Goal: Task Accomplishment & Management: Manage account settings

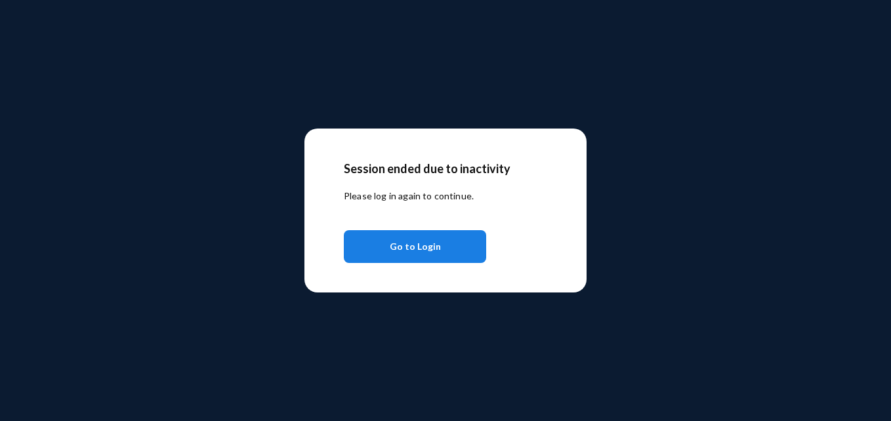
click at [408, 254] on span "Go to Login" at bounding box center [415, 247] width 51 height 24
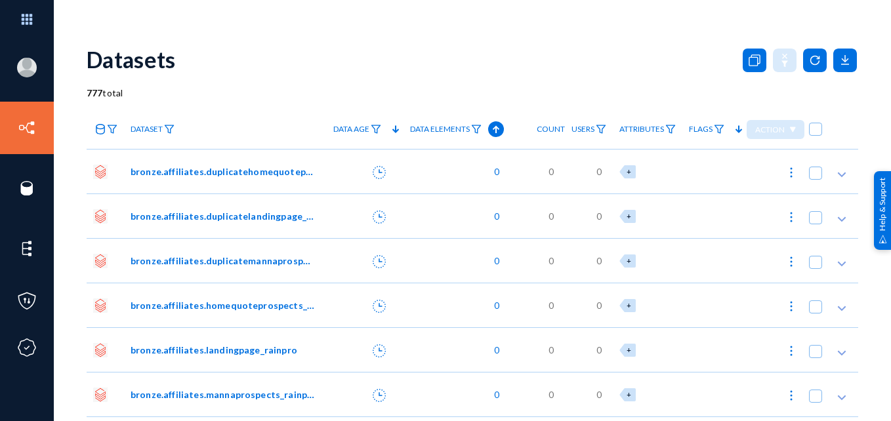
click at [282, 46] on div "Datasets" at bounding box center [473, 59] width 772 height 53
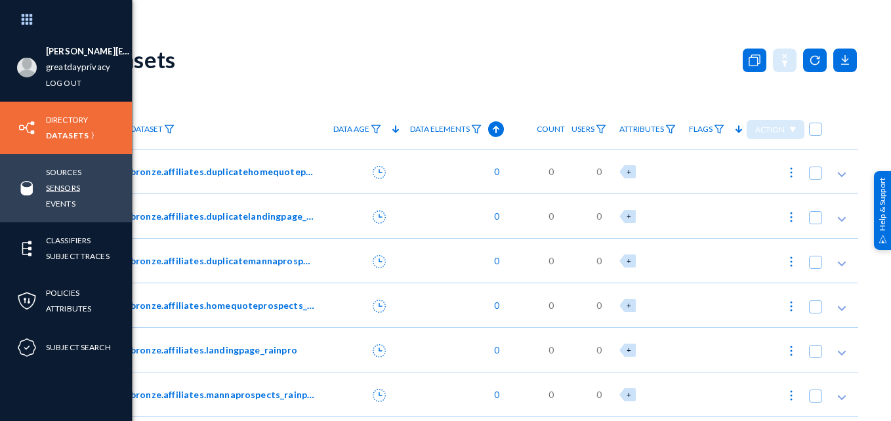
click at [68, 186] on link "Sensors" at bounding box center [63, 187] width 34 height 15
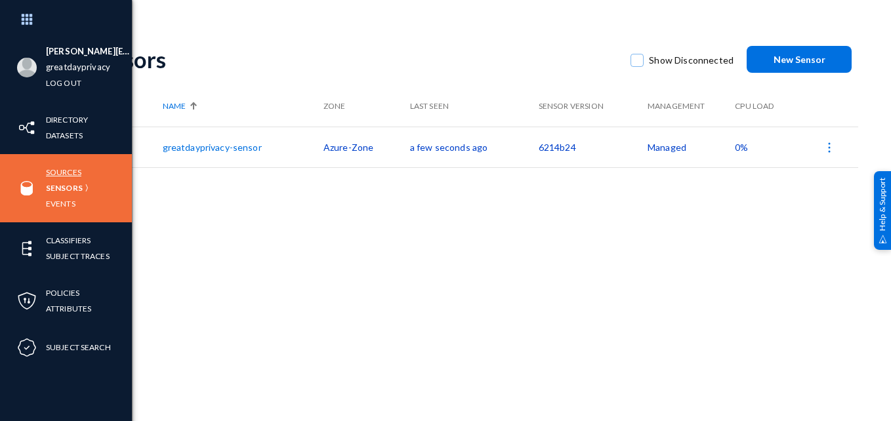
click at [66, 171] on link "Sources" at bounding box center [63, 172] width 35 height 15
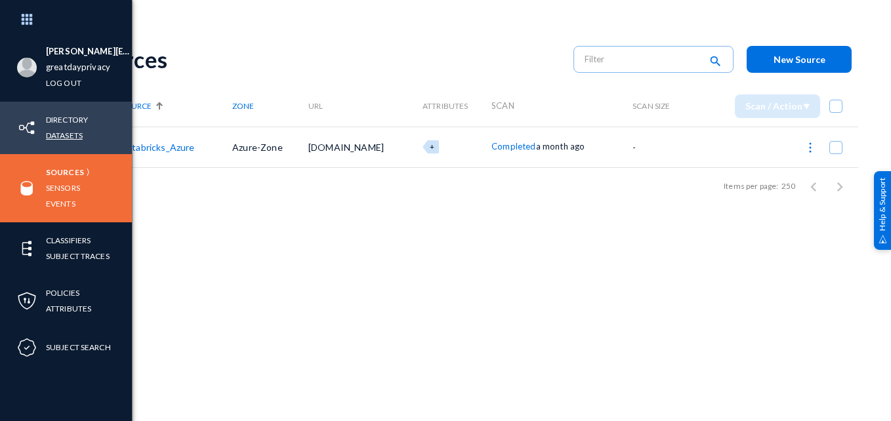
click at [66, 135] on link "Datasets" at bounding box center [64, 135] width 37 height 15
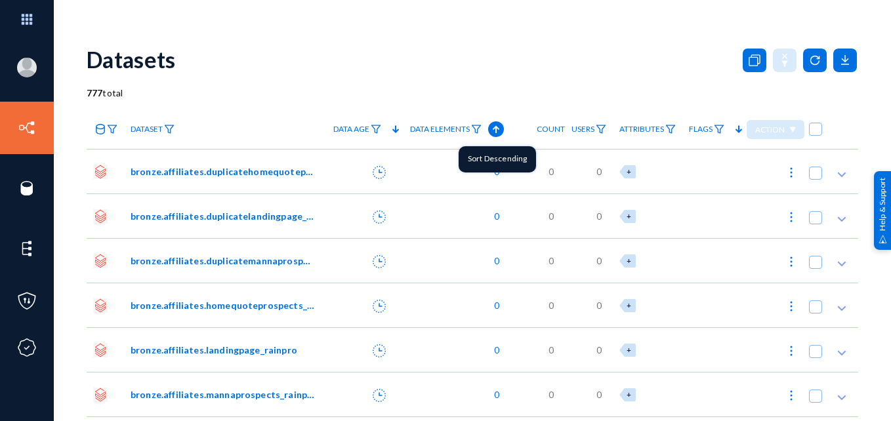
click at [488, 129] on icon at bounding box center [496, 129] width 16 height 16
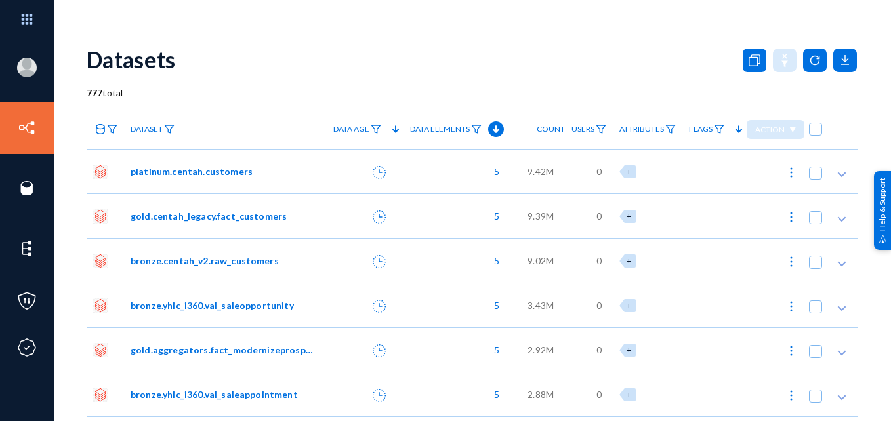
click at [489, 173] on span "5" at bounding box center [494, 172] width 12 height 14
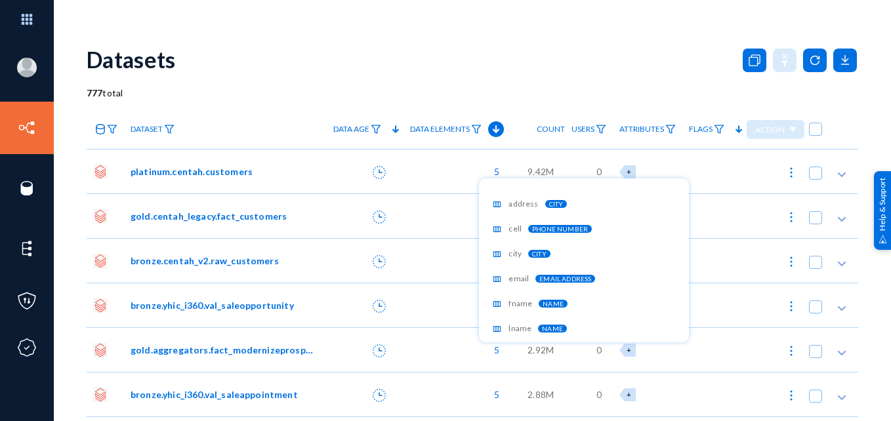
click at [522, 88] on div at bounding box center [445, 210] width 891 height 421
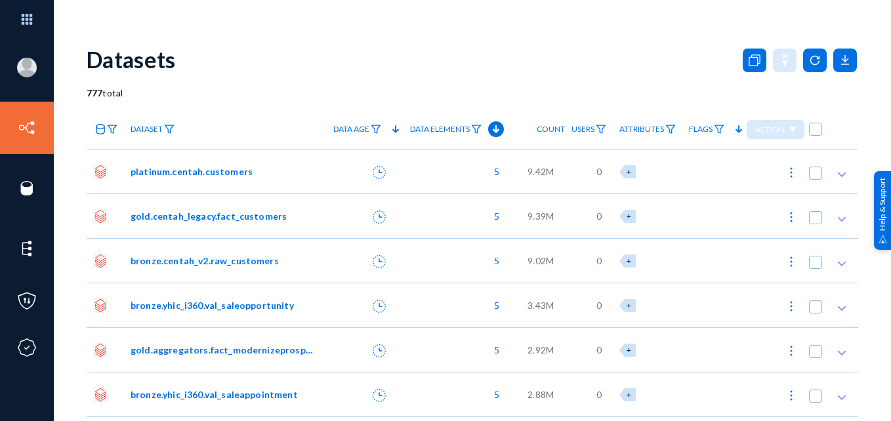
click at [241, 169] on span "platinum.centah.customers" at bounding box center [192, 172] width 122 height 14
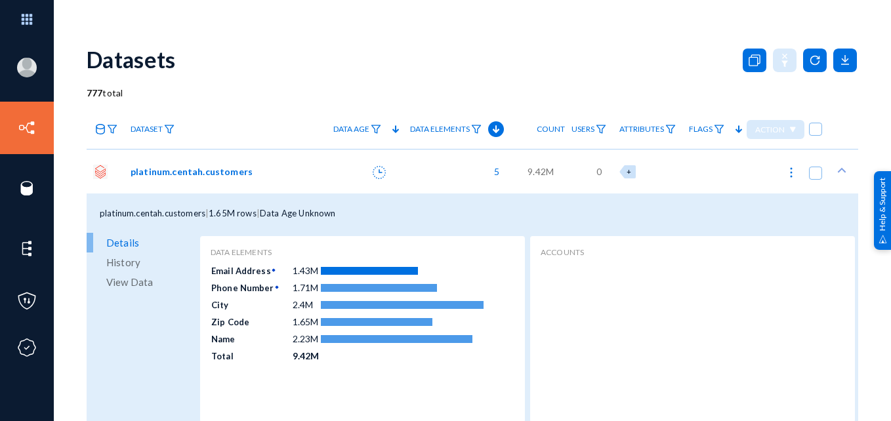
click at [147, 283] on span "View Data" at bounding box center [129, 282] width 47 height 20
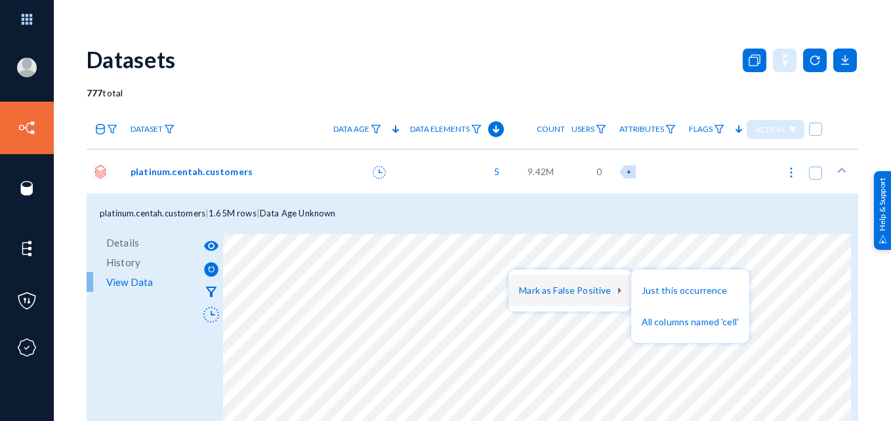
click at [623, 77] on div at bounding box center [445, 210] width 891 height 421
click at [281, 180] on div "platinum.centah.customers" at bounding box center [225, 171] width 203 height 45
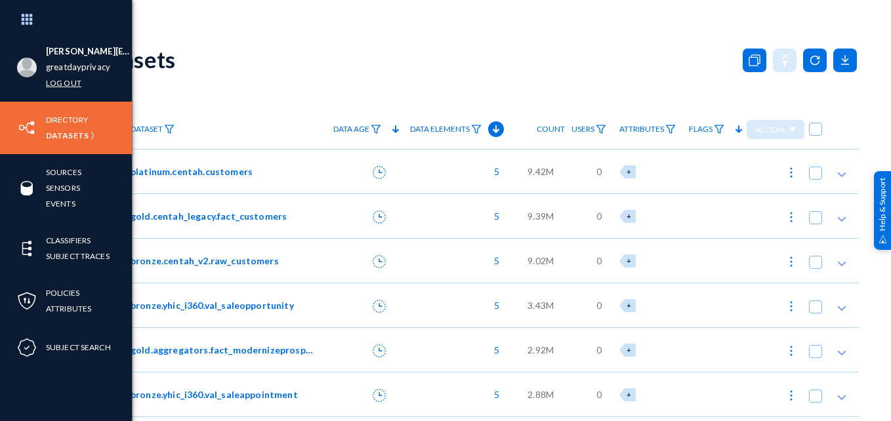
click at [55, 81] on link "Log out" at bounding box center [63, 82] width 35 height 15
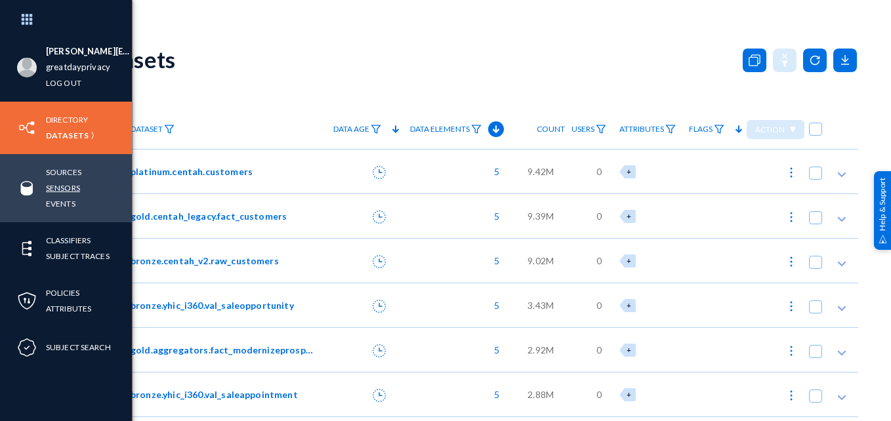
click at [74, 187] on link "Sensors" at bounding box center [63, 187] width 34 height 15
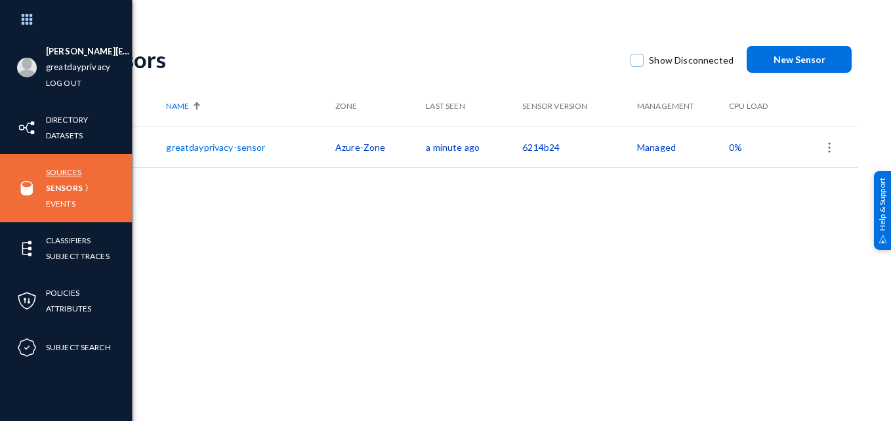
click at [58, 174] on link "Sources" at bounding box center [63, 172] width 35 height 15
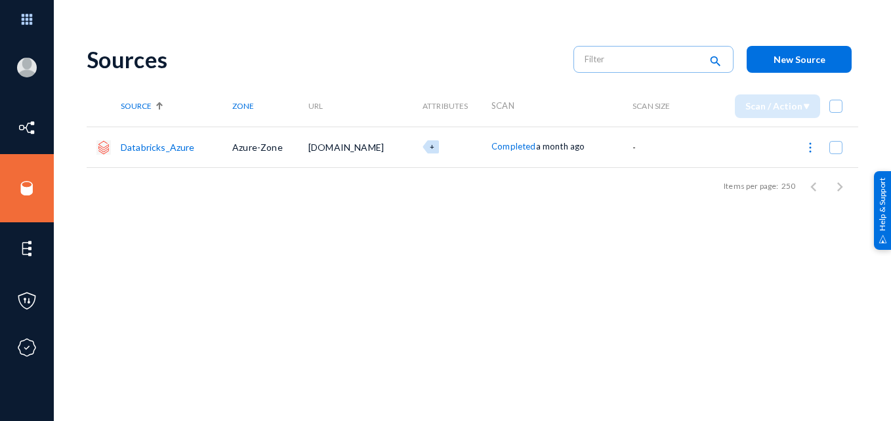
drag, startPoint x: 209, startPoint y: 255, endPoint x: 172, endPoint y: 249, distance: 37.2
click at [172, 249] on div "Sources search New Source Source Zone URL Attributes Scan Scan Size Scan / Acti…" at bounding box center [473, 230] width 772 height 394
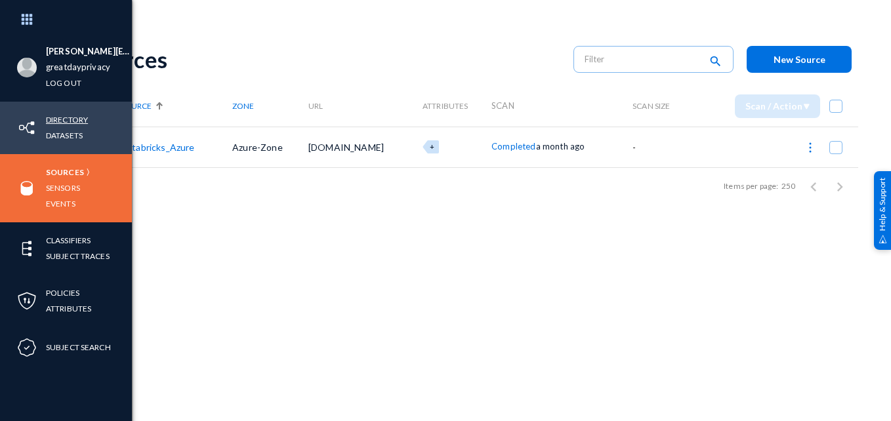
click at [77, 119] on link "Directory" at bounding box center [67, 119] width 42 height 15
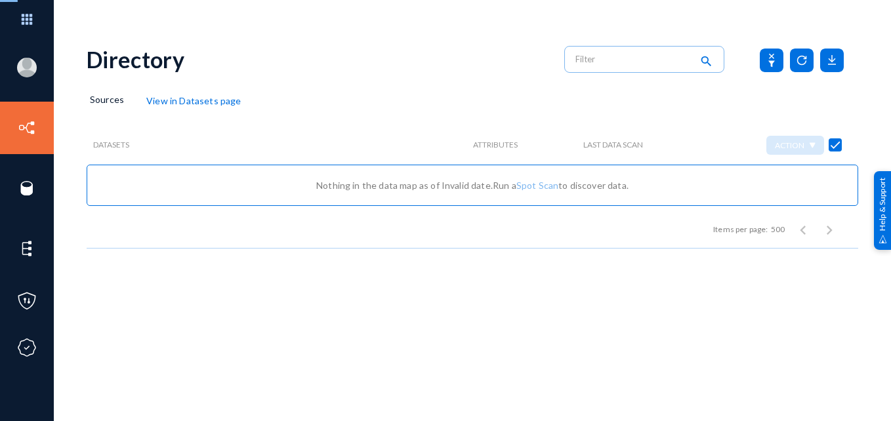
checkbox input "false"
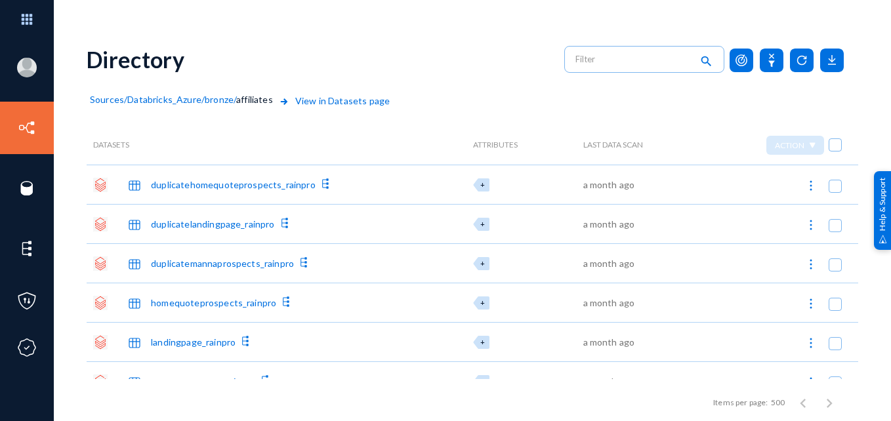
click at [122, 101] on span "Sources" at bounding box center [107, 99] width 34 height 11
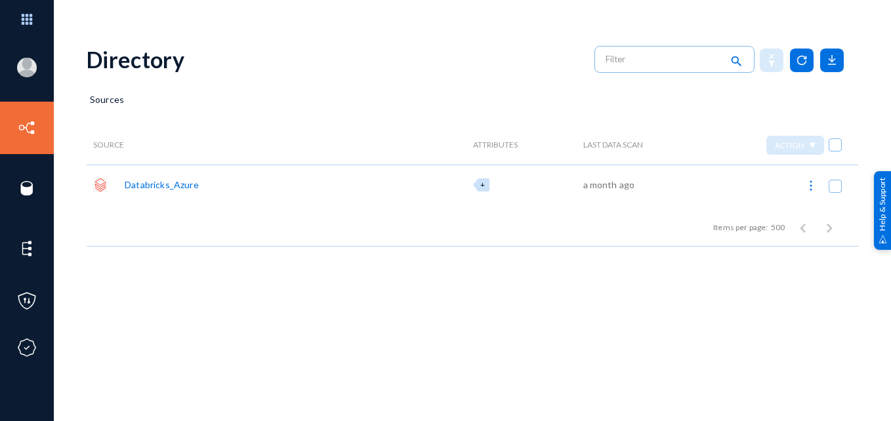
click at [166, 186] on div "Databricks_Azure" at bounding box center [162, 185] width 74 height 14
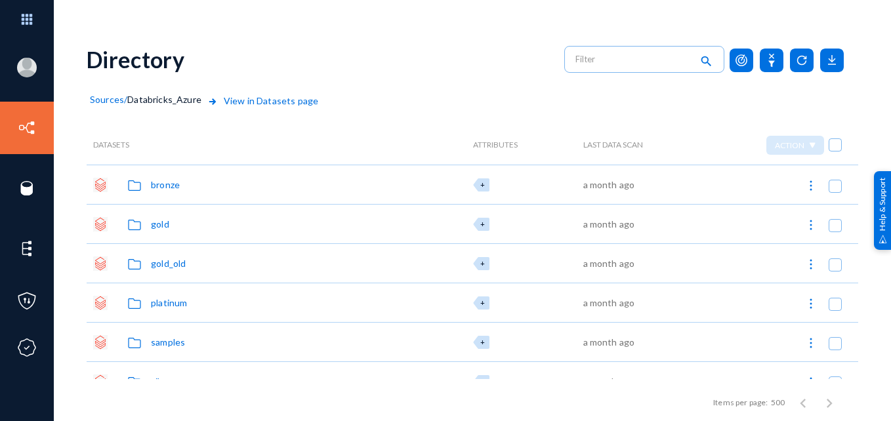
click at [154, 185] on div "bronze" at bounding box center [165, 185] width 29 height 14
click at [176, 180] on div "affiliates" at bounding box center [169, 185] width 37 height 14
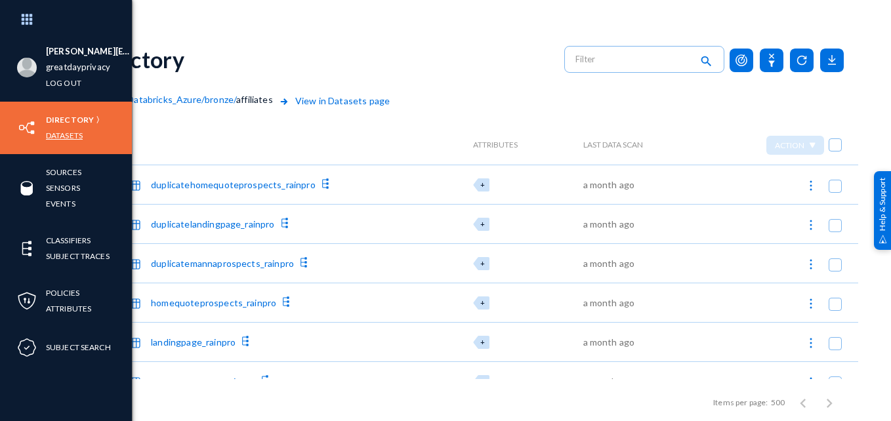
click at [54, 136] on link "Datasets" at bounding box center [64, 135] width 37 height 15
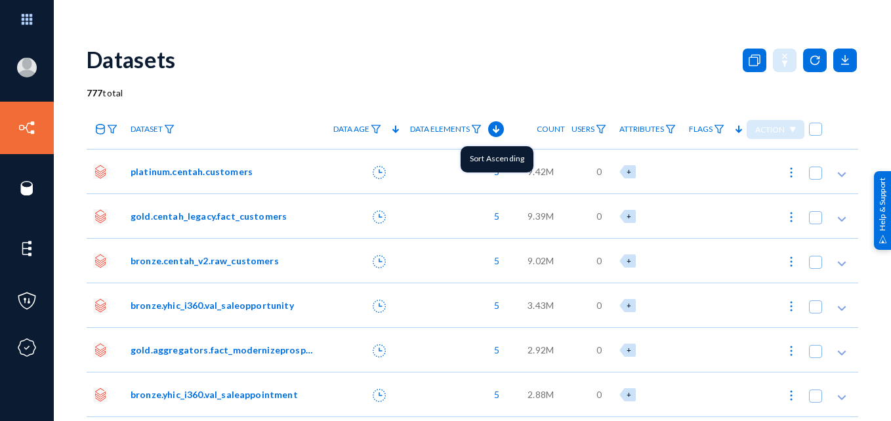
click at [488, 133] on icon at bounding box center [496, 129] width 16 height 16
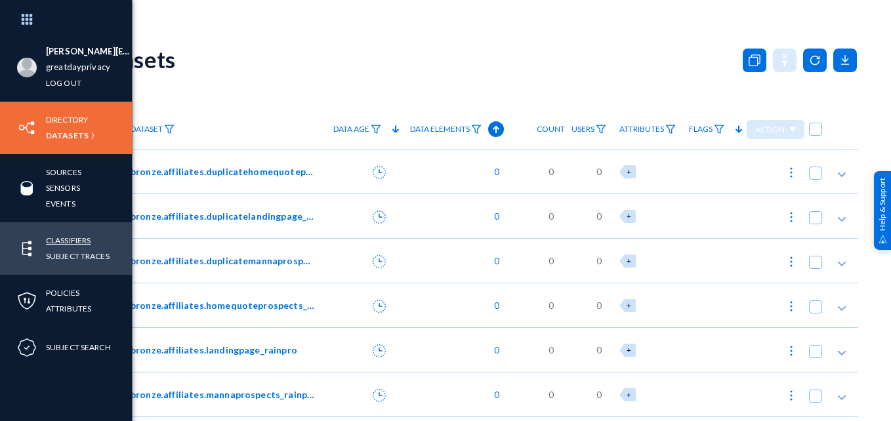
click at [68, 240] on link "Classifiers" at bounding box center [68, 240] width 45 height 15
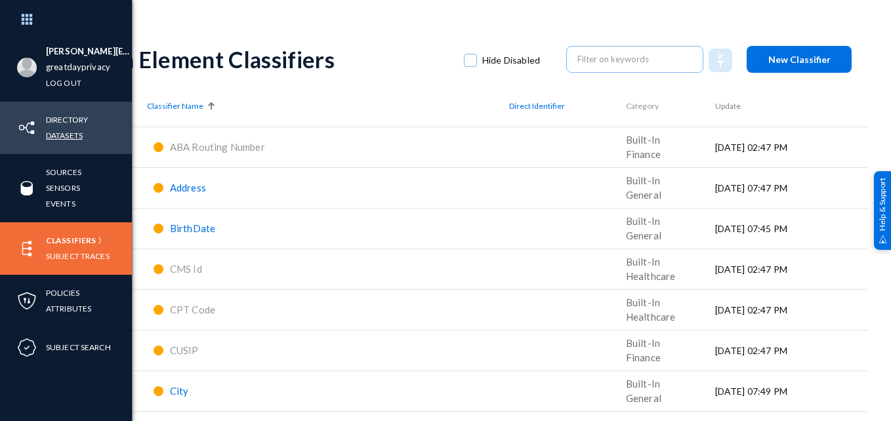
click at [64, 137] on link "Datasets" at bounding box center [64, 135] width 37 height 15
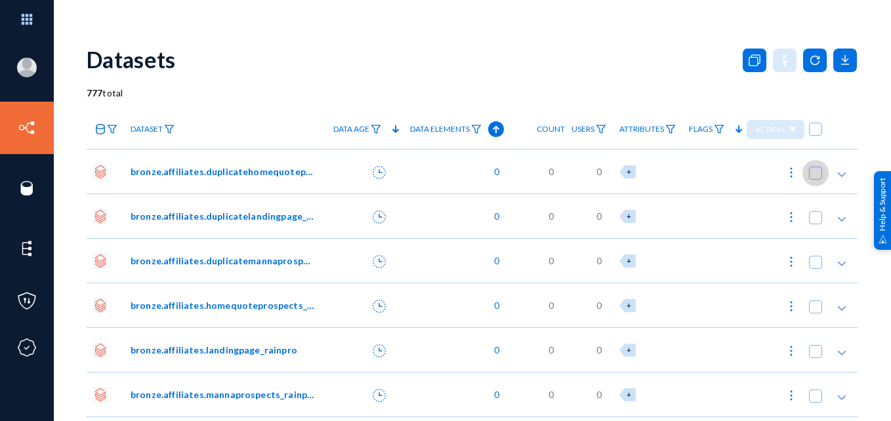
click at [813, 172] on span at bounding box center [815, 173] width 13 height 13
click at [815, 179] on input "checkbox" at bounding box center [815, 179] width 1 height 1
checkbox input "true"
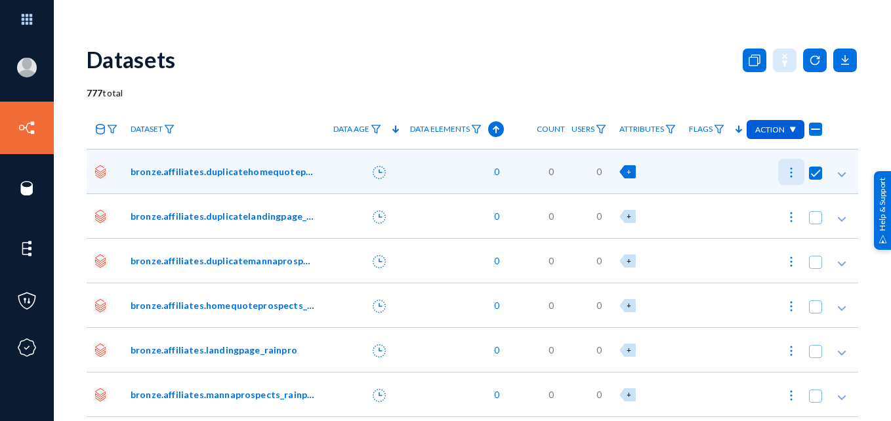
click at [785, 174] on img at bounding box center [791, 172] width 13 height 13
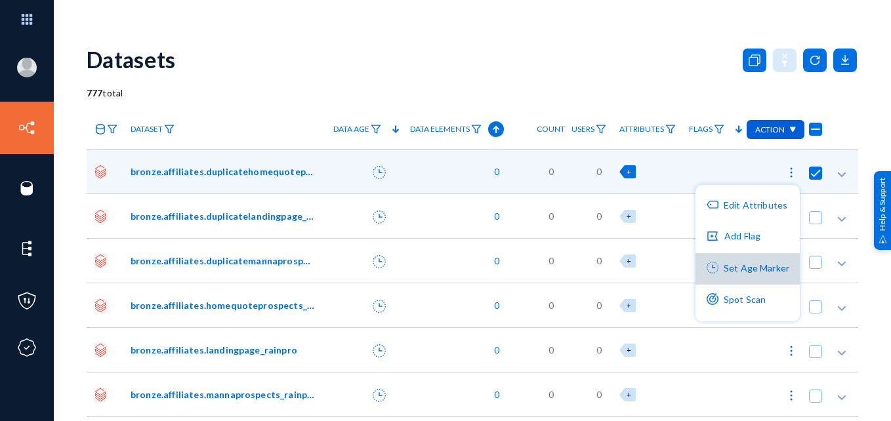
click at [747, 272] on button "Set Age Marker" at bounding box center [748, 269] width 104 height 32
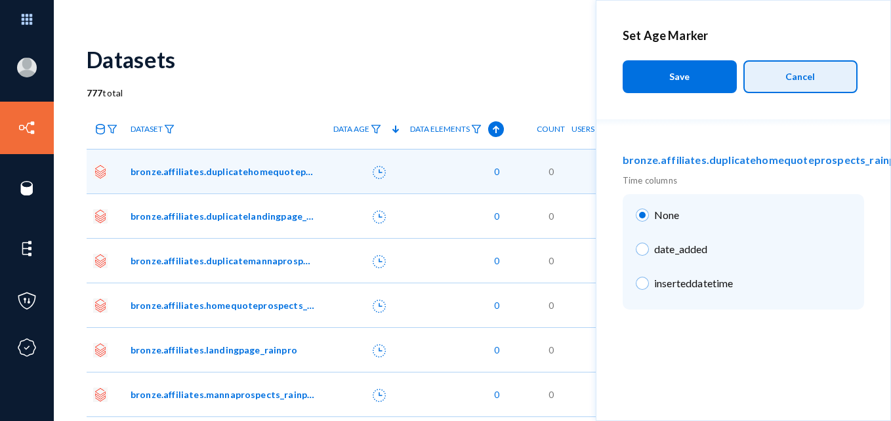
click at [784, 72] on button "Cancel" at bounding box center [801, 76] width 114 height 33
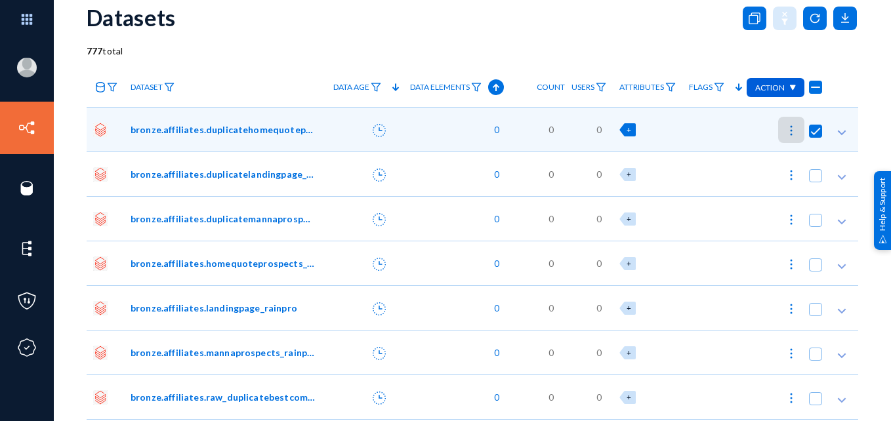
scroll to position [26, 0]
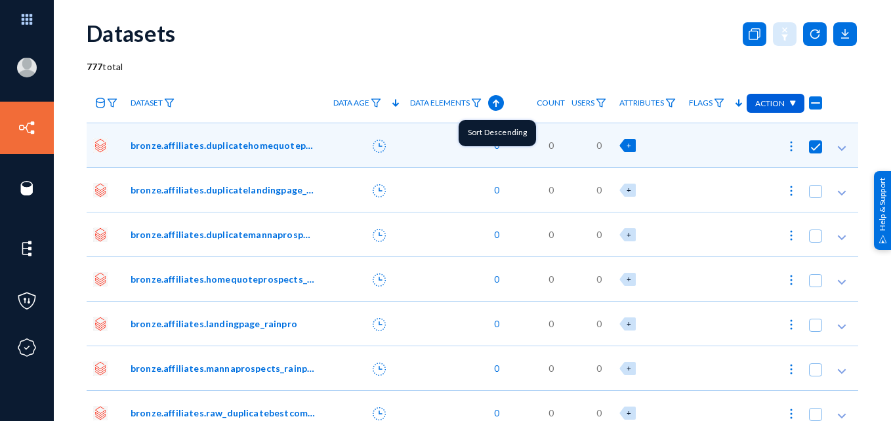
click at [488, 100] on icon at bounding box center [496, 103] width 16 height 16
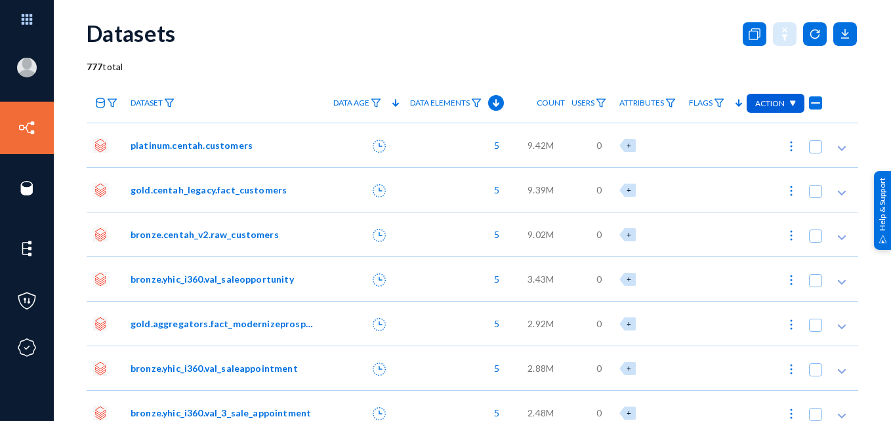
click at [150, 148] on span "platinum.centah.customers" at bounding box center [192, 145] width 122 height 14
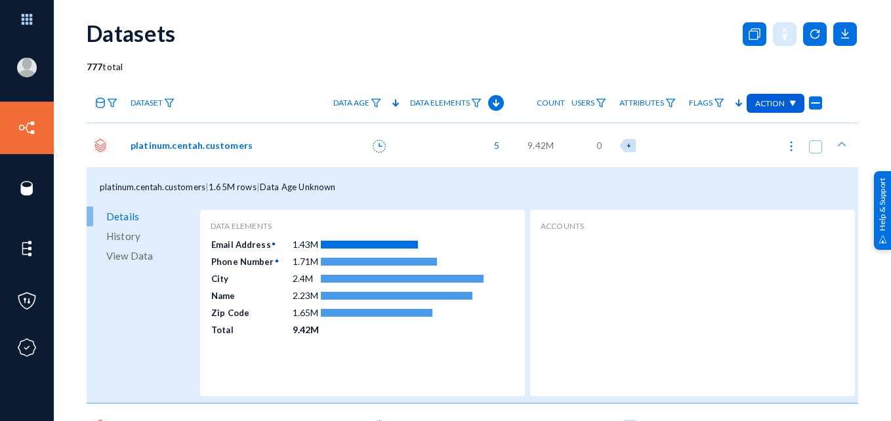
click at [120, 259] on span "View Data" at bounding box center [129, 256] width 47 height 20
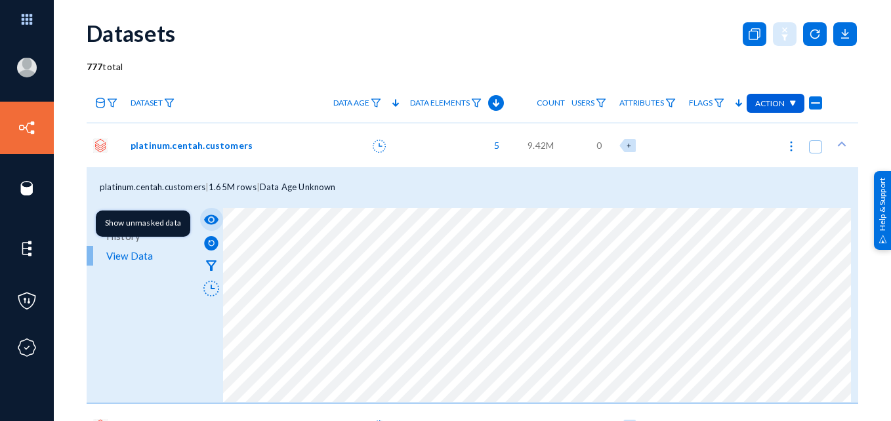
click at [209, 221] on mat-icon "visibility" at bounding box center [211, 220] width 16 height 16
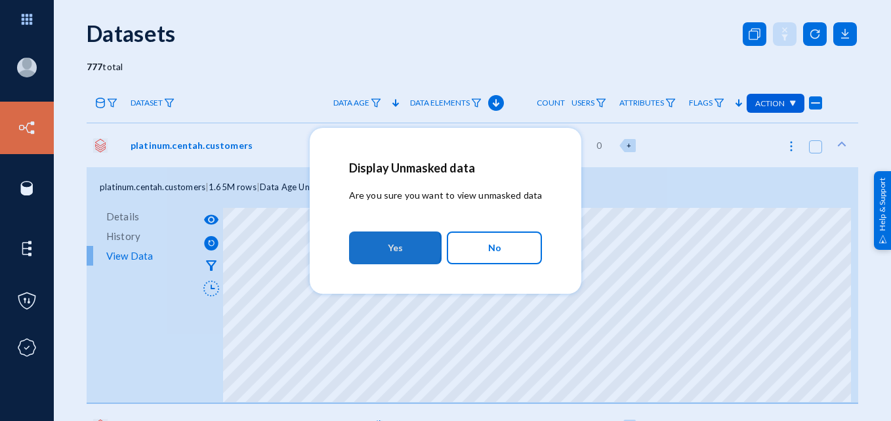
click at [389, 248] on span "Yes" at bounding box center [395, 248] width 15 height 24
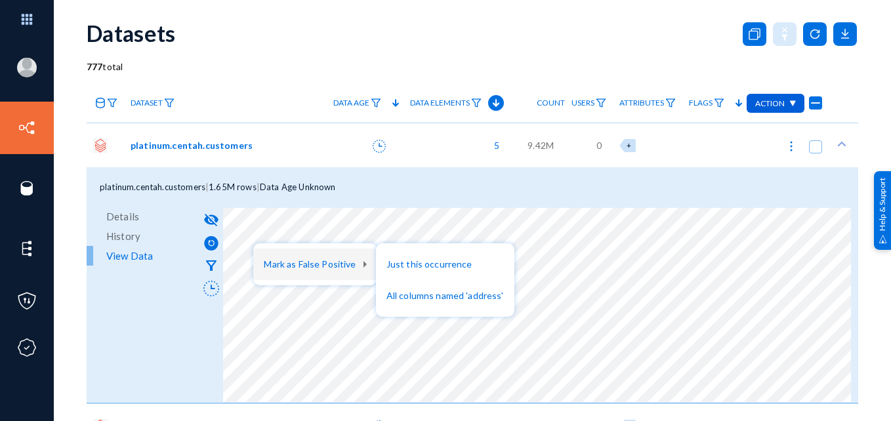
click at [388, 177] on div at bounding box center [445, 210] width 891 height 421
click at [242, 146] on span "platinum.centah.customers" at bounding box center [192, 145] width 122 height 14
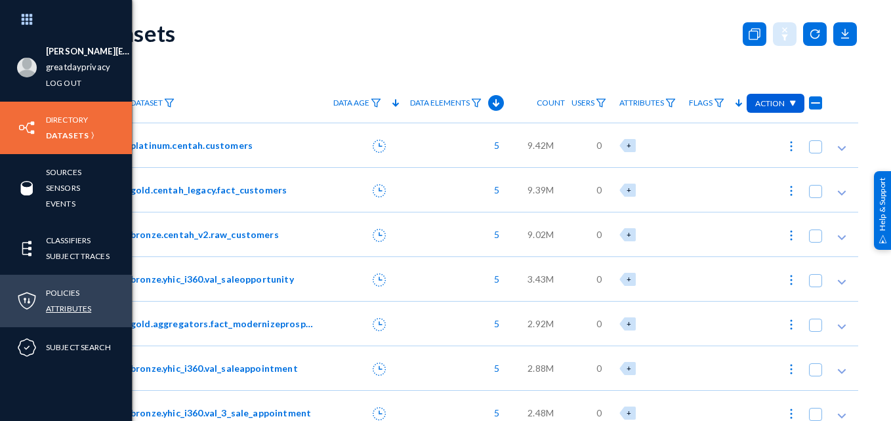
click at [75, 308] on link "Attributes" at bounding box center [68, 308] width 45 height 15
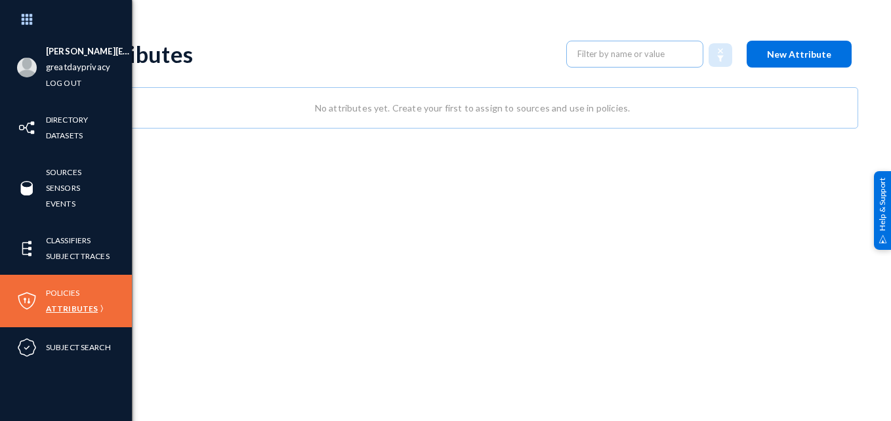
scroll to position [5, 0]
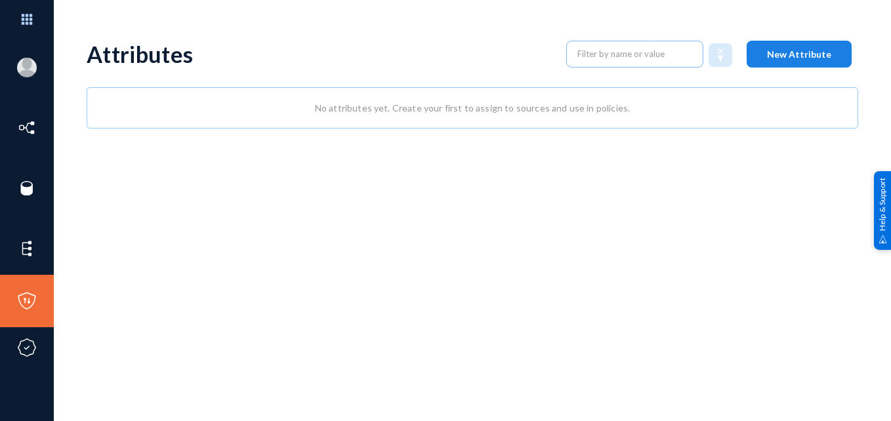
click at [779, 49] on span "New Attribute" at bounding box center [799, 54] width 64 height 11
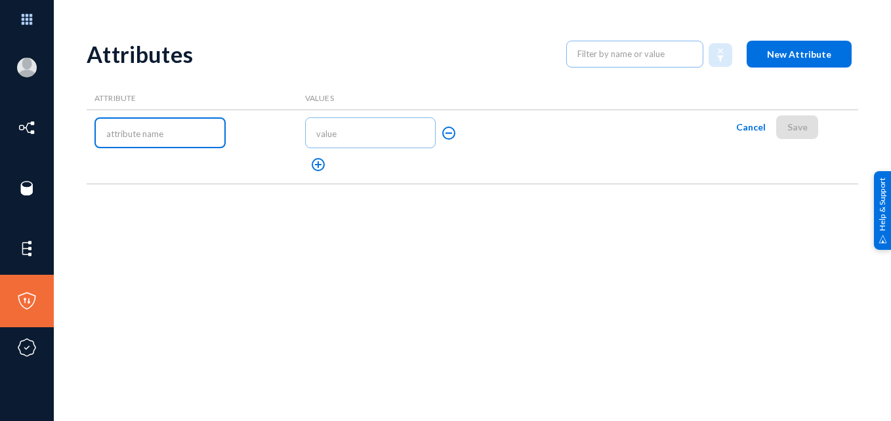
click at [173, 137] on input "text" at bounding box center [162, 134] width 113 height 11
type input "R"
type input "Flag"
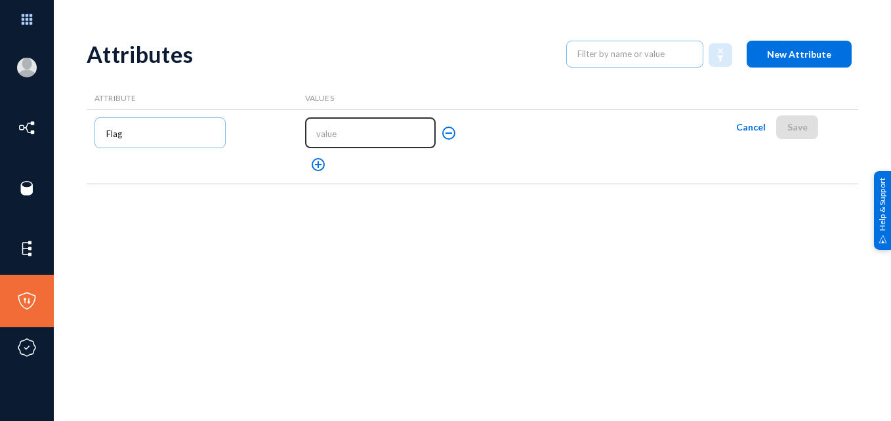
click at [371, 128] on div at bounding box center [370, 132] width 118 height 33
type input "High Risk"
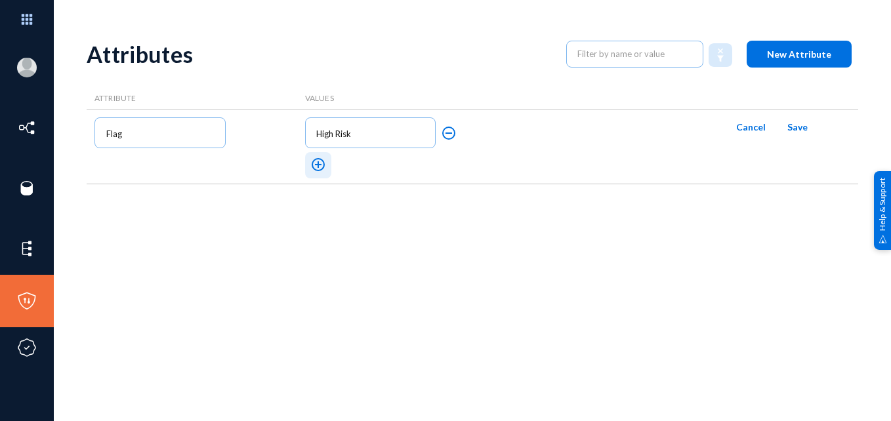
click at [317, 168] on mat-icon "add_circle_outline" at bounding box center [318, 165] width 16 height 16
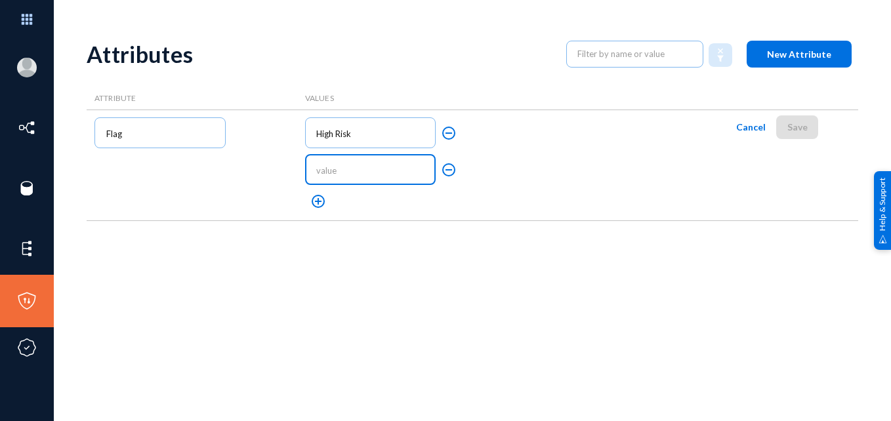
click at [358, 169] on input "text" at bounding box center [372, 170] width 113 height 11
type input "Sensitive"
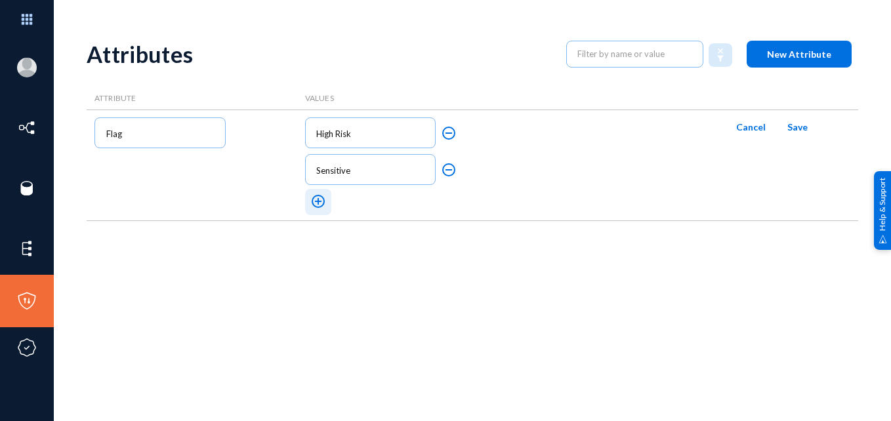
click at [318, 194] on mat-icon "add_circle_outline" at bounding box center [318, 202] width 16 height 16
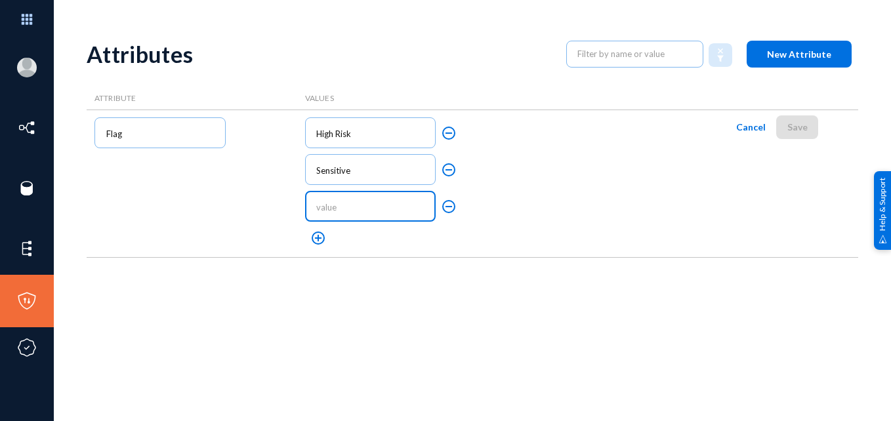
click at [413, 202] on input "text" at bounding box center [372, 207] width 113 height 11
type input "Confidential"
click at [744, 127] on span "Cancel" at bounding box center [751, 126] width 30 height 11
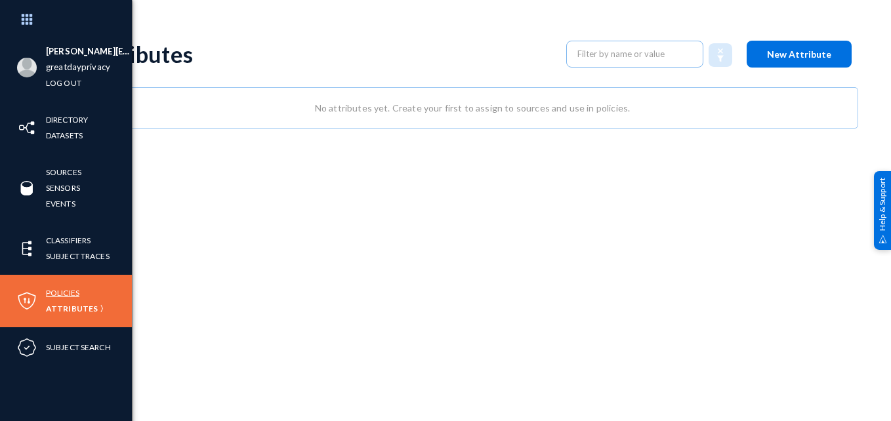
click at [60, 290] on link "Policies" at bounding box center [62, 292] width 33 height 15
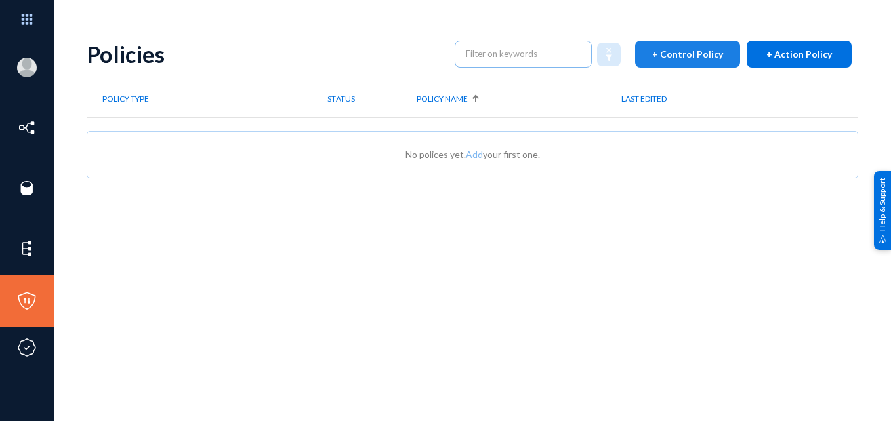
click at [686, 49] on span "+ Control Policy" at bounding box center [687, 54] width 71 height 11
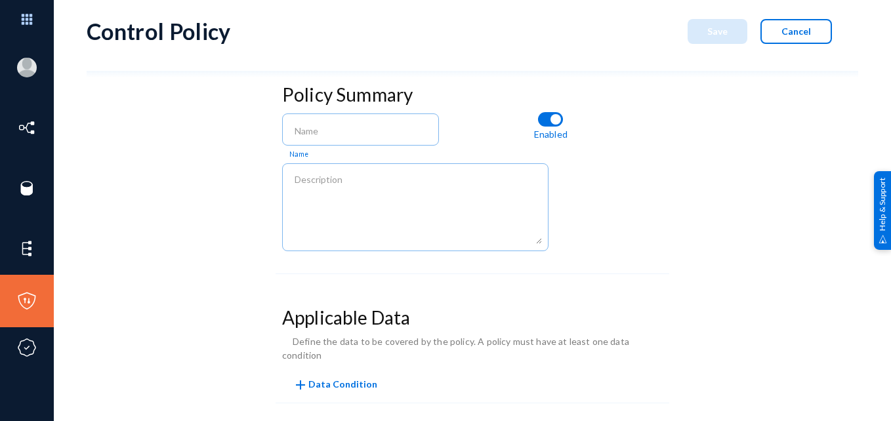
scroll to position [28, 0]
click at [363, 128] on input at bounding box center [364, 132] width 138 height 12
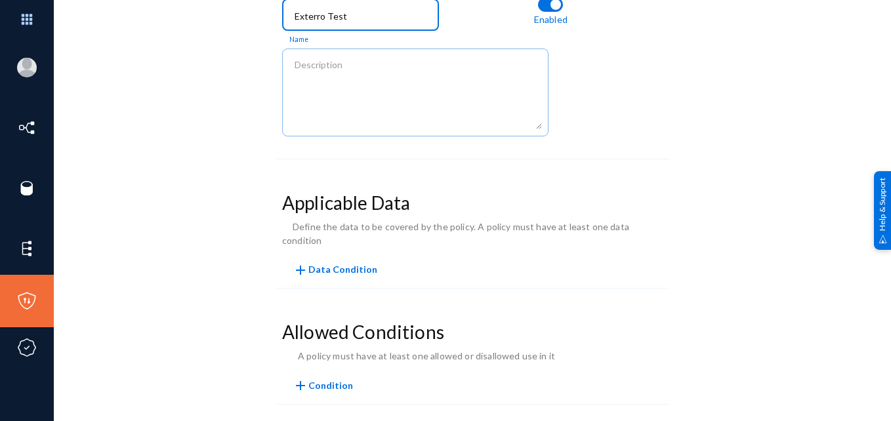
scroll to position [175, 0]
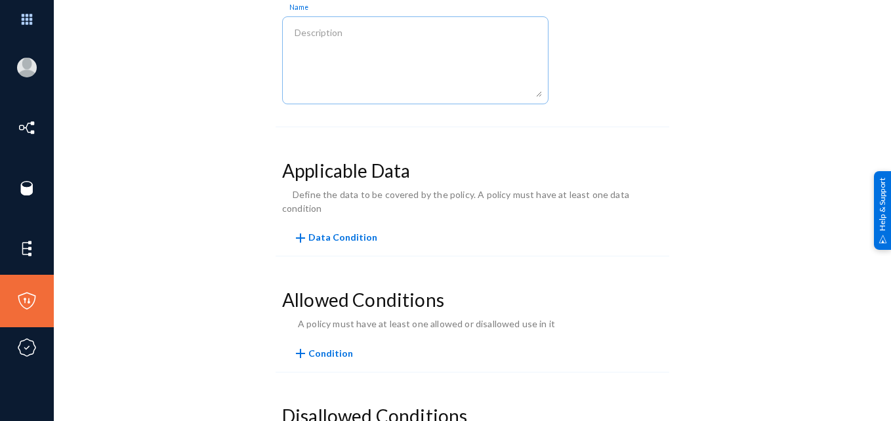
type input "Exterro Test"
click at [329, 232] on span "add Data Condition" at bounding box center [335, 237] width 85 height 11
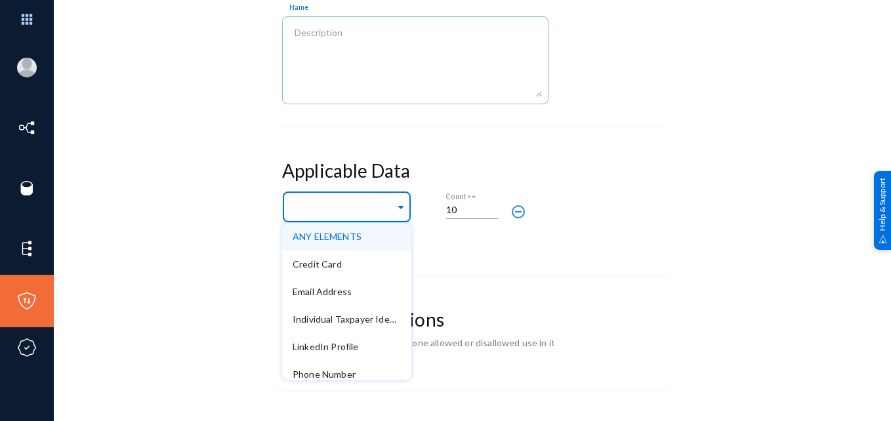
click at [395, 208] on span at bounding box center [401, 206] width 12 height 14
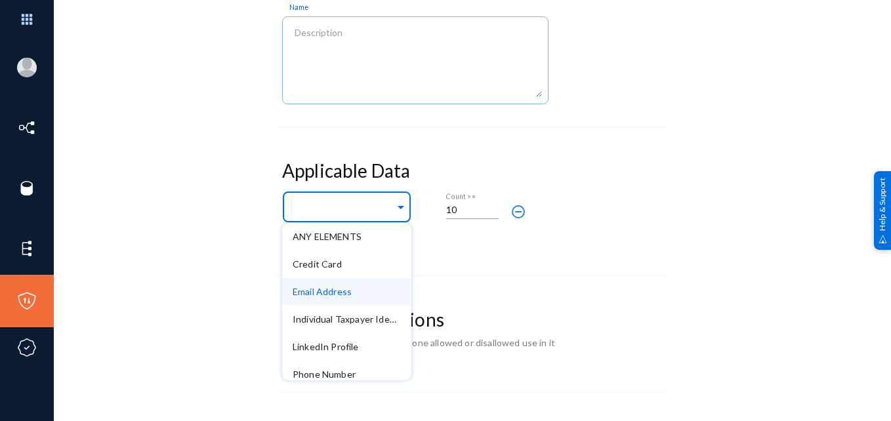
click at [340, 291] on span "Email Address" at bounding box center [322, 291] width 59 height 11
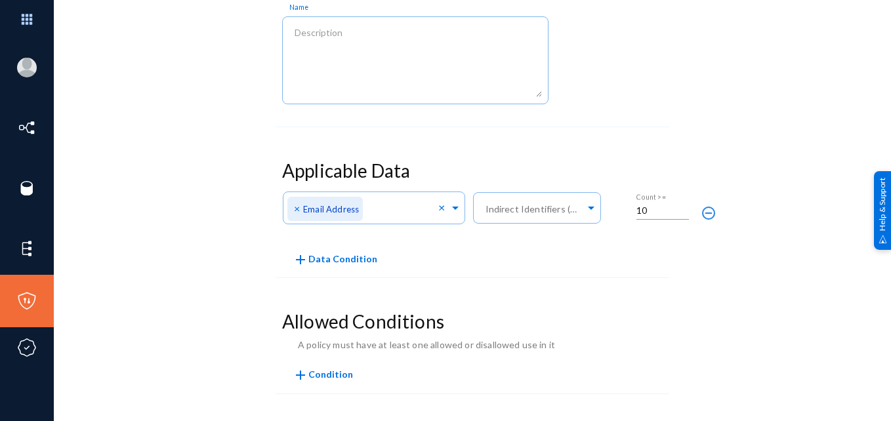
click at [577, 127] on div "Policy Summary Exterro Test Name Enabled" at bounding box center [473, 28] width 394 height 197
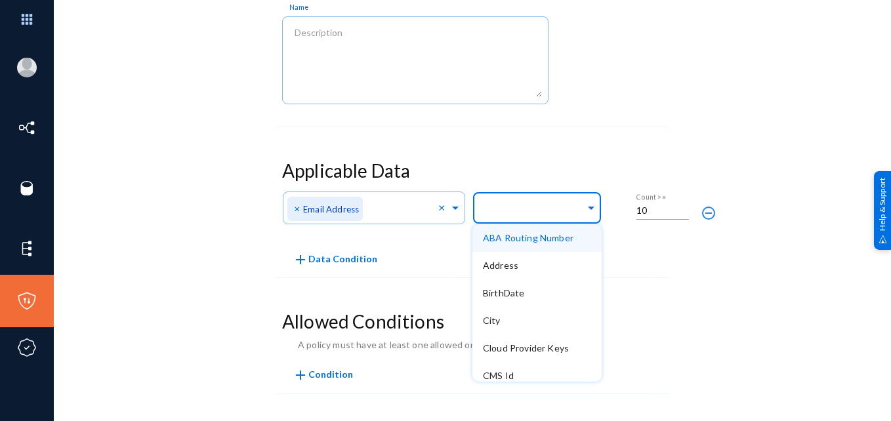
click at [585, 205] on span at bounding box center [591, 207] width 12 height 14
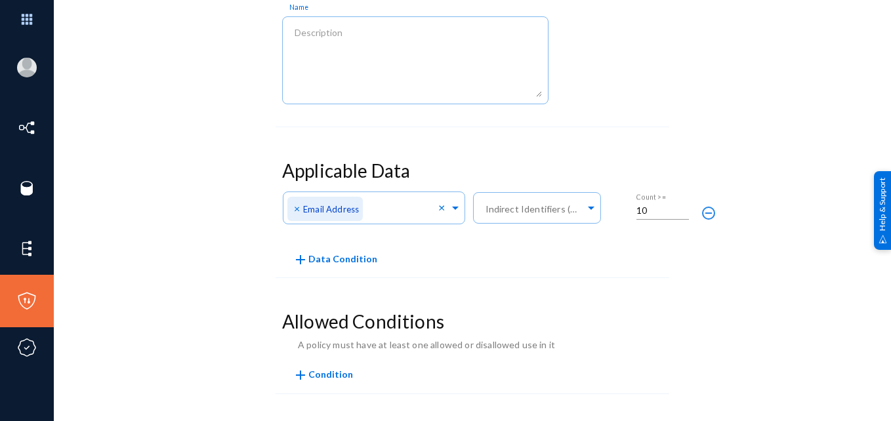
click at [584, 141] on form "Policy Summary Exterro Test Name Enabled Applicable Data Any of Direct Identifi…" at bounding box center [473, 290] width 394 height 721
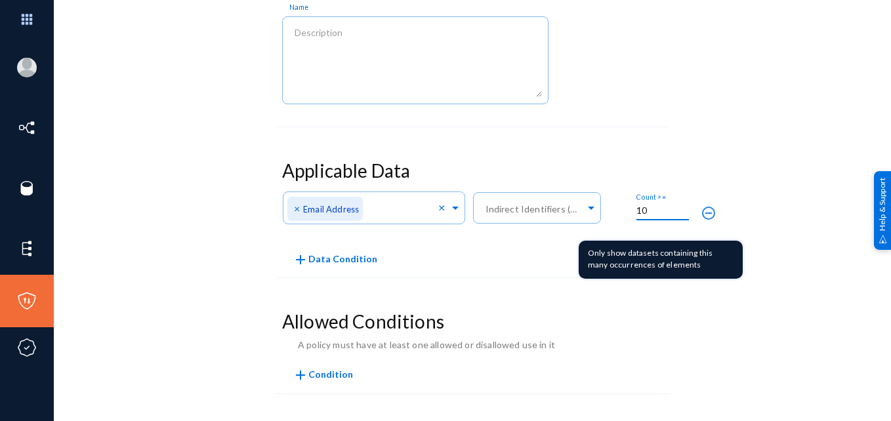
click at [654, 209] on input "10" at bounding box center [663, 211] width 53 height 12
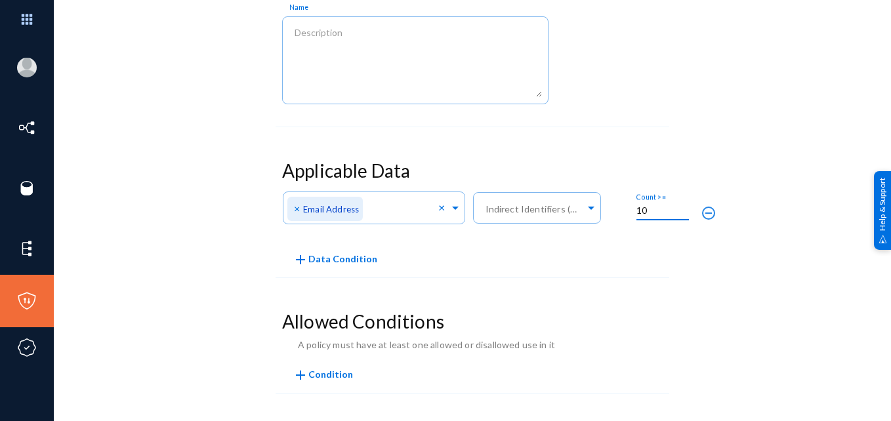
click at [654, 209] on input "10" at bounding box center [663, 211] width 53 height 12
type input "1"
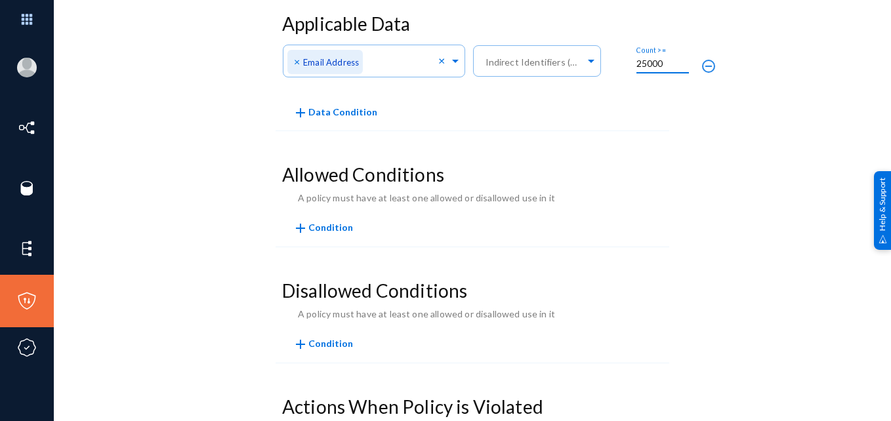
scroll to position [323, 0]
type input "25000"
click at [320, 228] on span "Condition" at bounding box center [330, 227] width 45 height 11
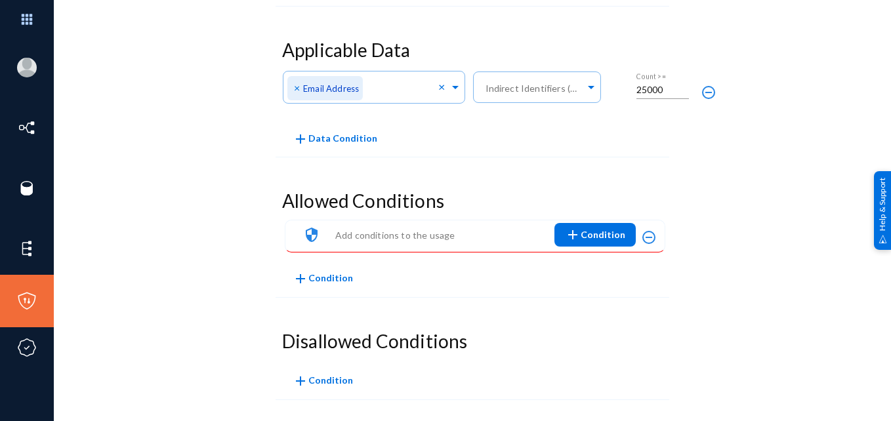
scroll to position [297, 0]
click at [584, 232] on span "add Condition" at bounding box center [595, 234] width 60 height 24
click at [591, 264] on button "Source" at bounding box center [593, 267] width 74 height 32
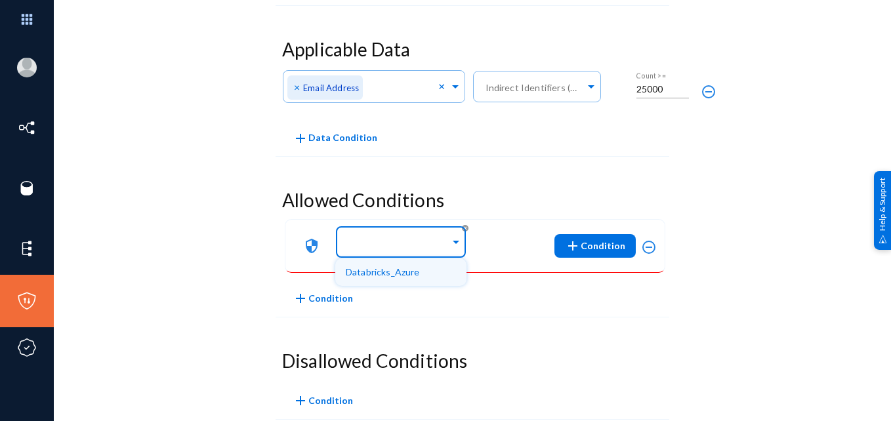
click at [450, 243] on span at bounding box center [456, 241] width 12 height 14
click at [429, 269] on div "Databricks_Azure" at bounding box center [400, 273] width 131 height 28
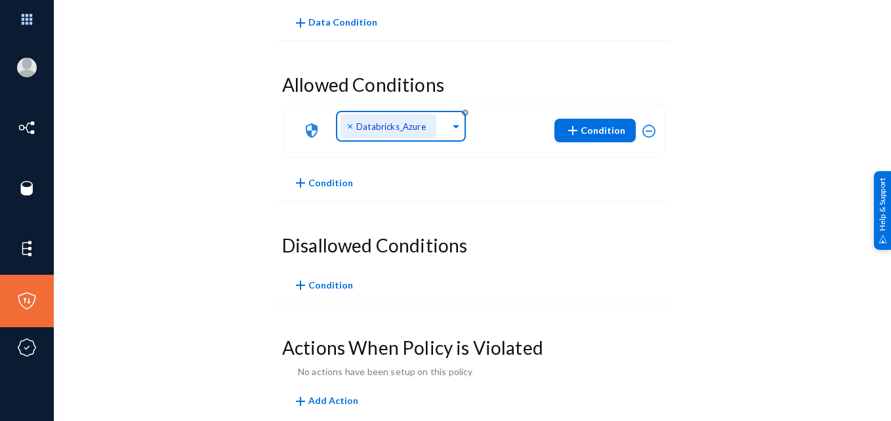
scroll to position [436, 0]
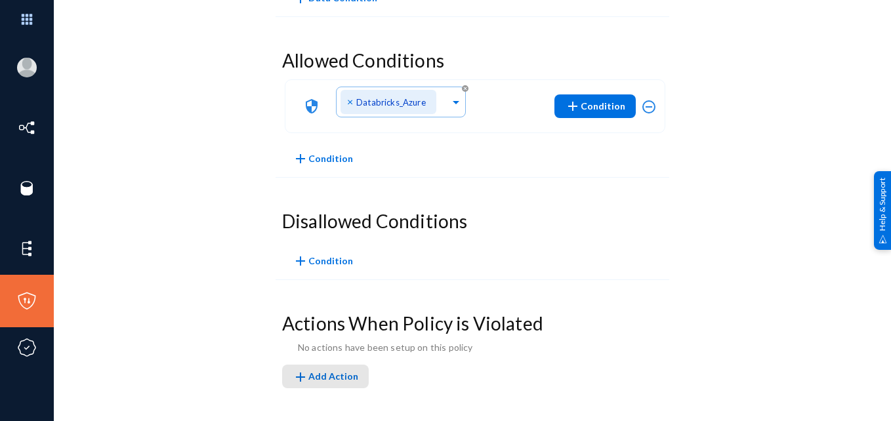
click at [331, 370] on button "add Add Action" at bounding box center [325, 377] width 87 height 24
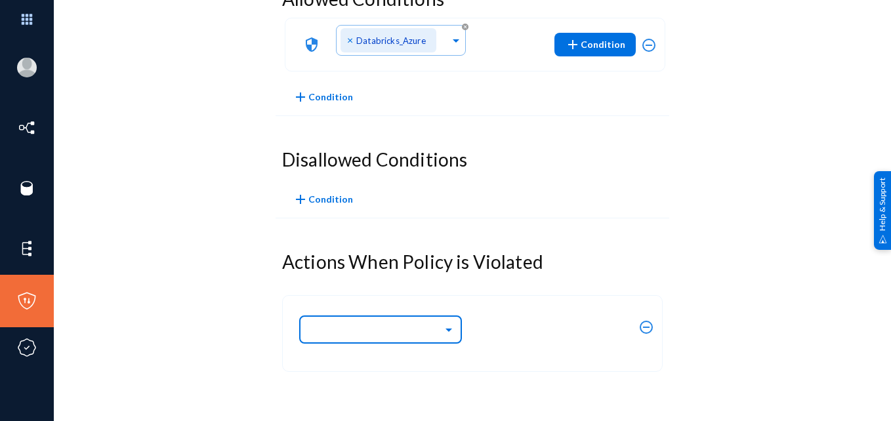
click at [437, 327] on input "text" at bounding box center [387, 329] width 151 height 22
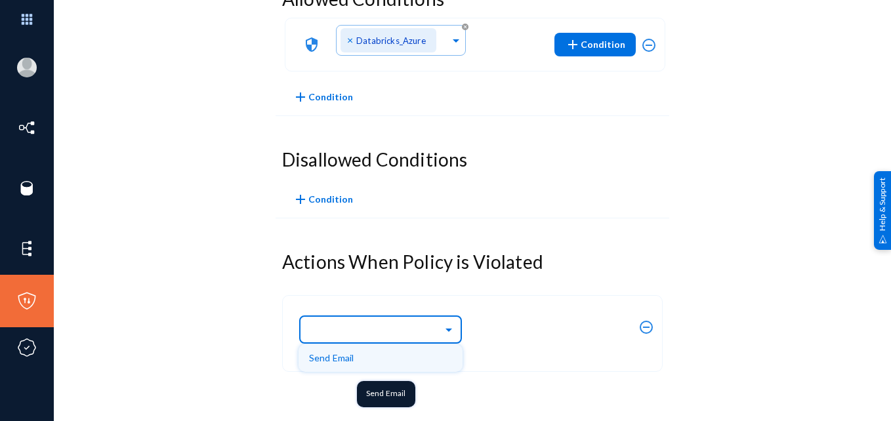
click at [414, 360] on div "Send Email" at bounding box center [380, 359] width 143 height 28
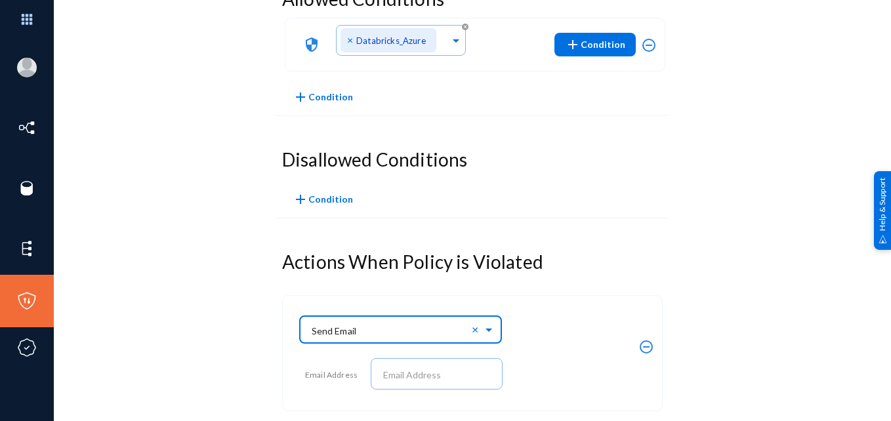
scroll to position [499, 0]
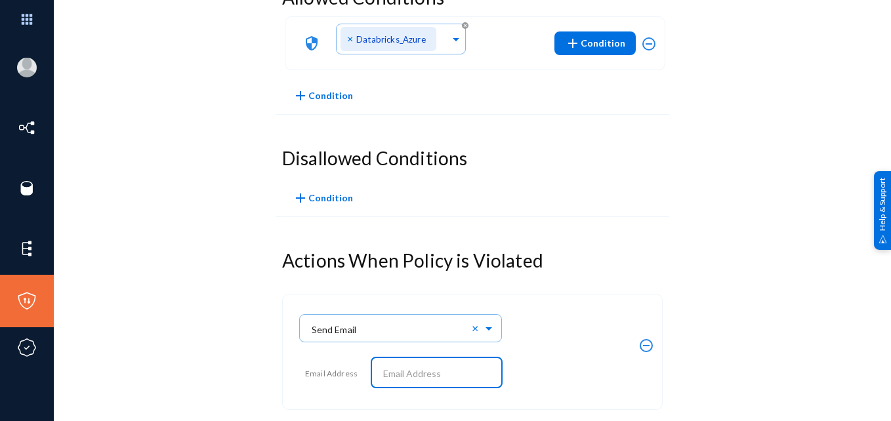
click at [423, 370] on input "text" at bounding box center [439, 374] width 113 height 12
type input "s"
click at [618, 219] on form "Policy Summary Exterro Test Name Enabled Applicable Data Any of Direct Identifi…" at bounding box center [473, 32] width 394 height 853
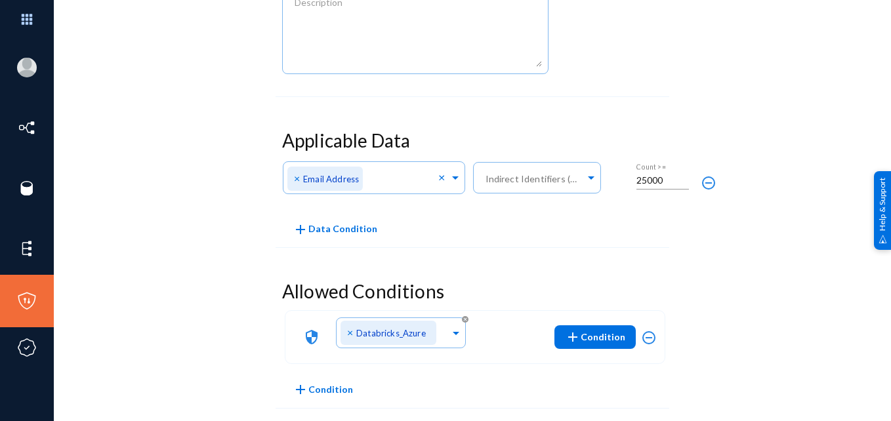
scroll to position [0, 0]
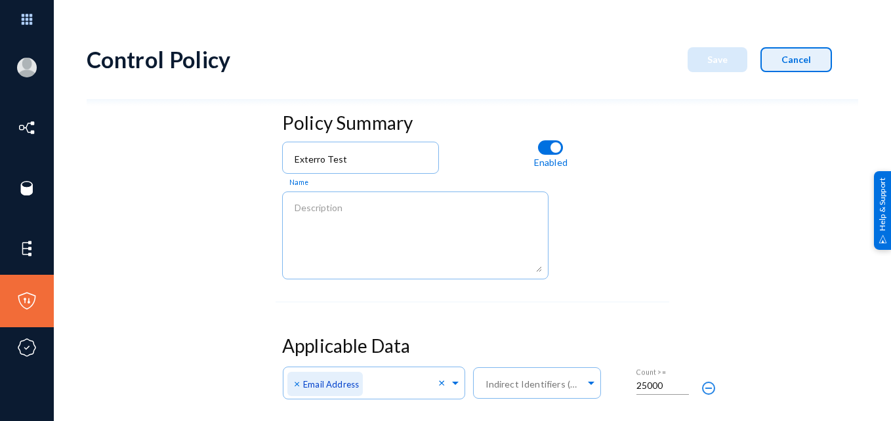
click at [796, 68] on button "Cancel" at bounding box center [797, 59] width 72 height 25
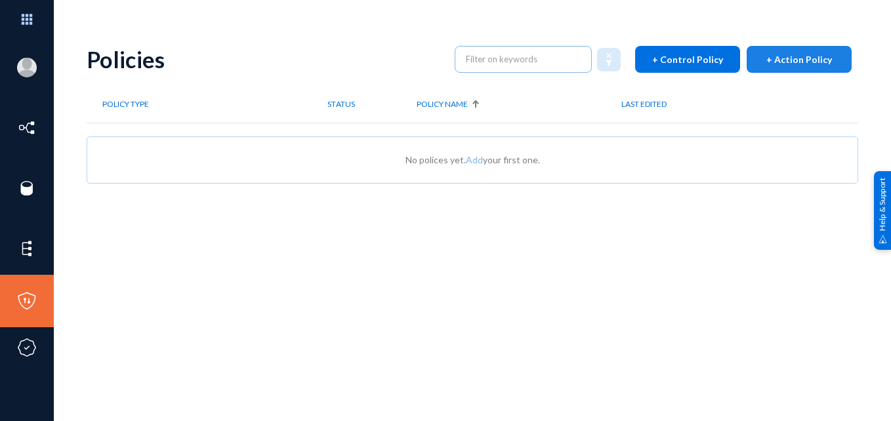
click at [782, 59] on span "+ Action Policy" at bounding box center [800, 59] width 66 height 11
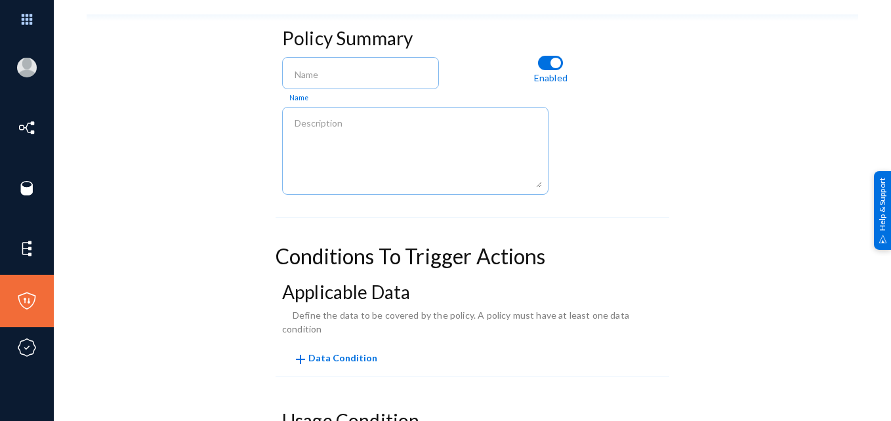
scroll to position [91, 0]
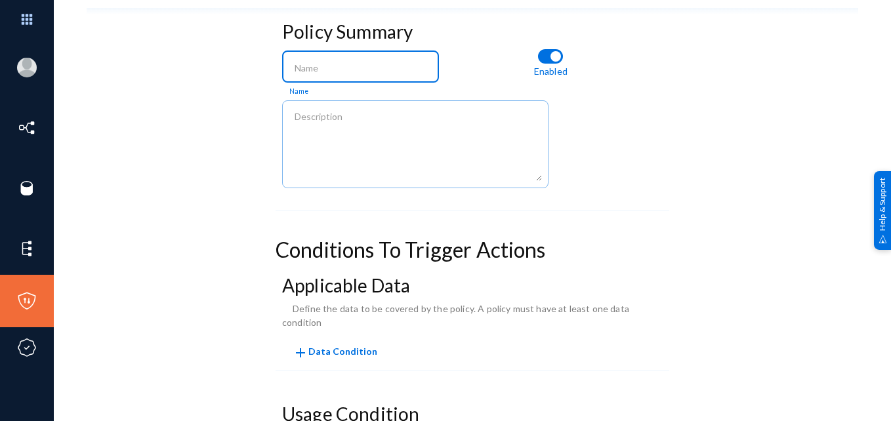
click at [320, 73] on input at bounding box center [364, 68] width 138 height 12
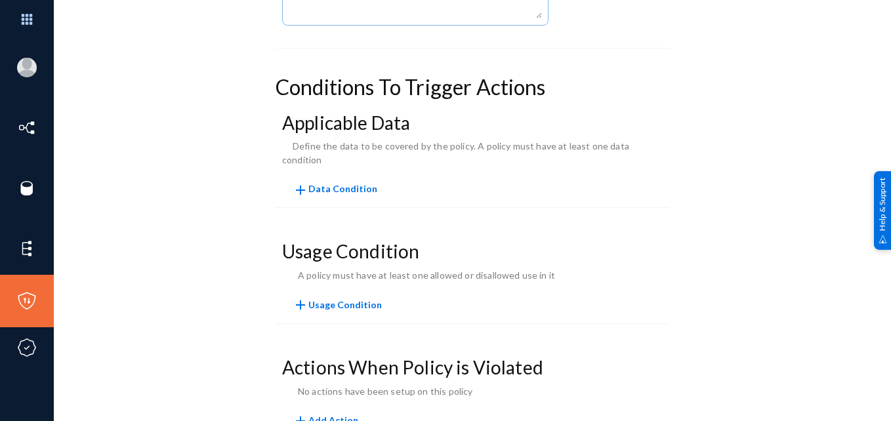
scroll to position [284, 0]
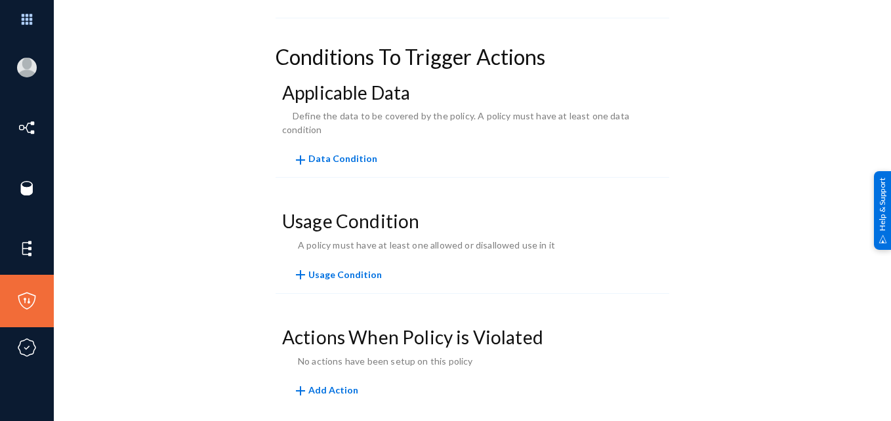
type input "Exterro Test"
click at [349, 153] on span "add Data Condition" at bounding box center [335, 158] width 85 height 11
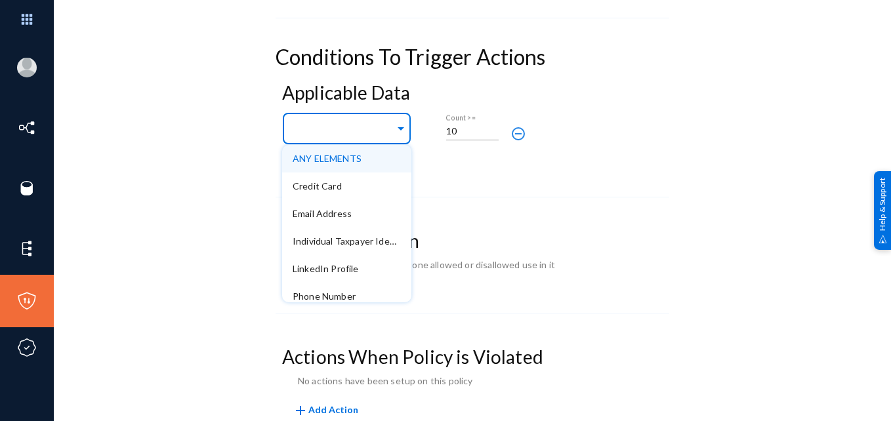
click at [398, 129] on span at bounding box center [401, 127] width 12 height 14
click at [361, 214] on div "Email Address" at bounding box center [346, 214] width 129 height 28
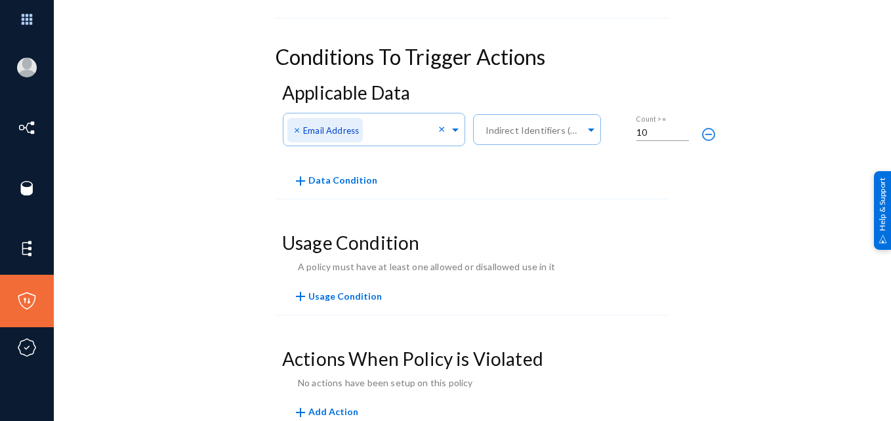
click at [578, 157] on ng-select "Indirect Identifiers (Optional)" at bounding box center [537, 133] width 129 height 47
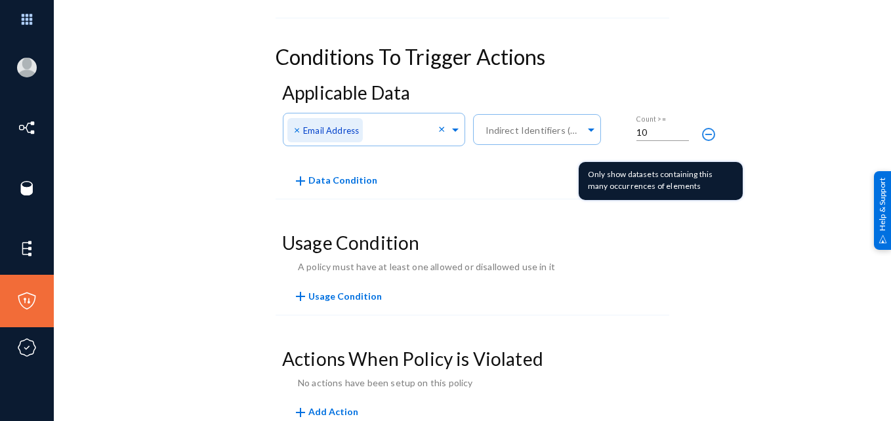
click at [664, 129] on input "10" at bounding box center [663, 133] width 53 height 12
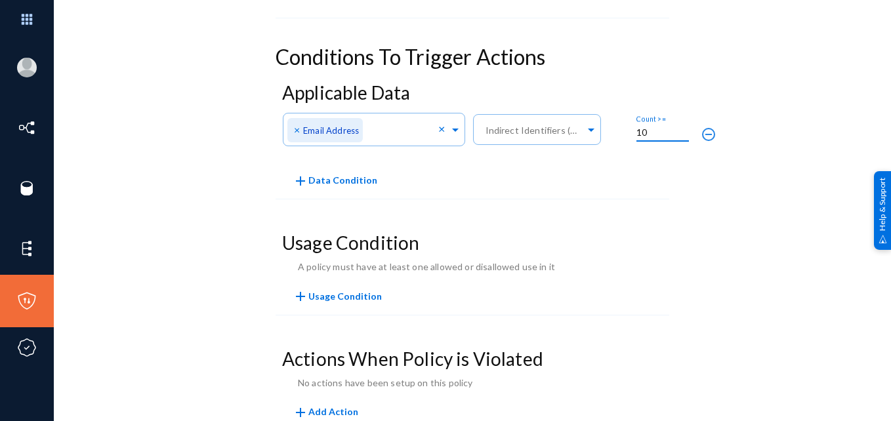
click at [664, 129] on input "10" at bounding box center [663, 133] width 53 height 12
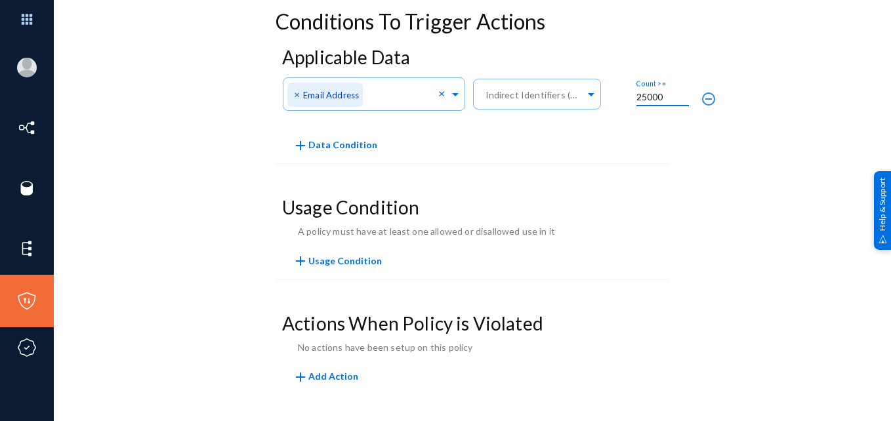
type input "25000"
click at [343, 262] on span "Usage Condition" at bounding box center [345, 260] width 74 height 11
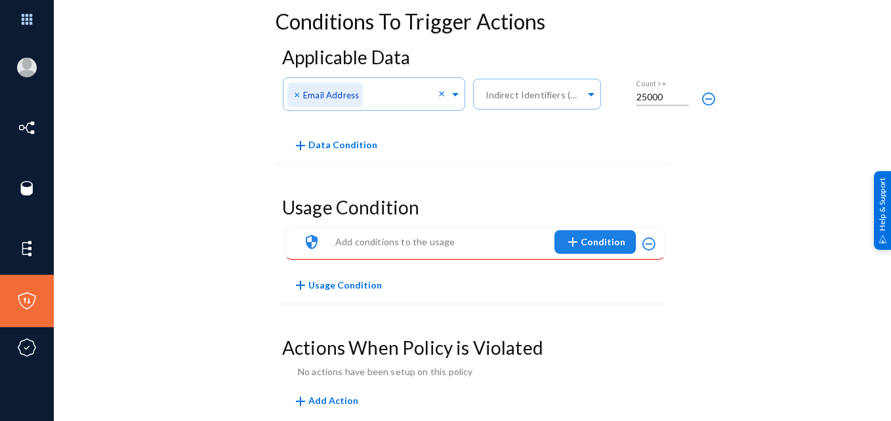
click at [595, 240] on span "add Condition" at bounding box center [595, 242] width 60 height 24
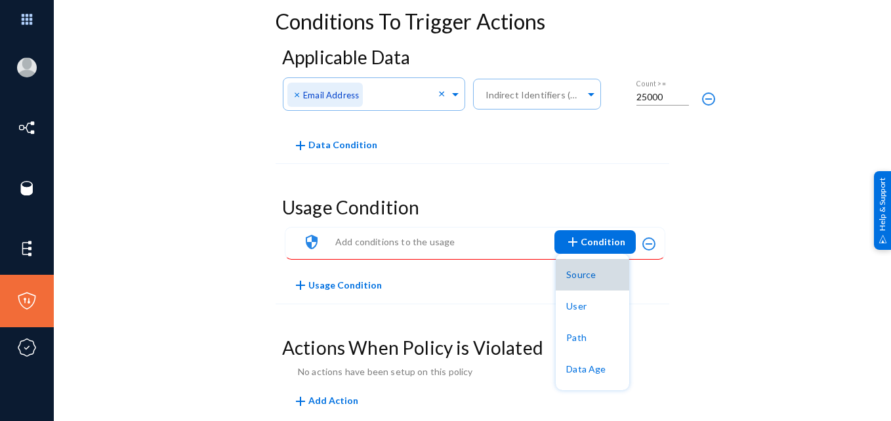
click at [588, 270] on button "Source" at bounding box center [593, 275] width 74 height 32
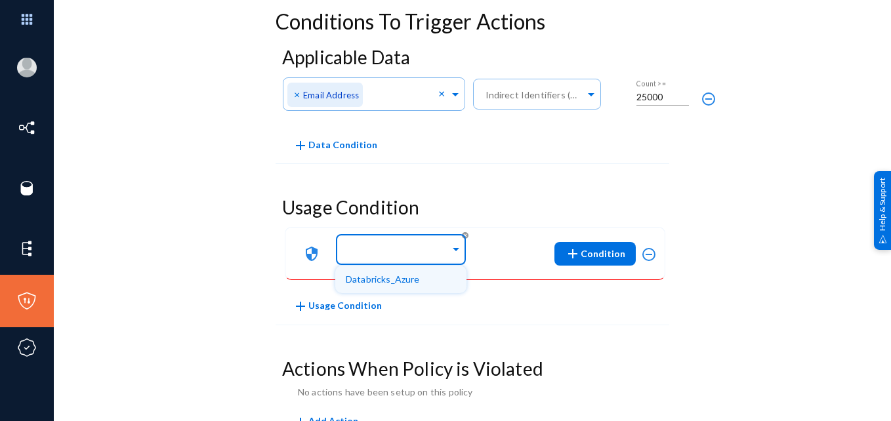
click at [457, 251] on span at bounding box center [456, 248] width 12 height 14
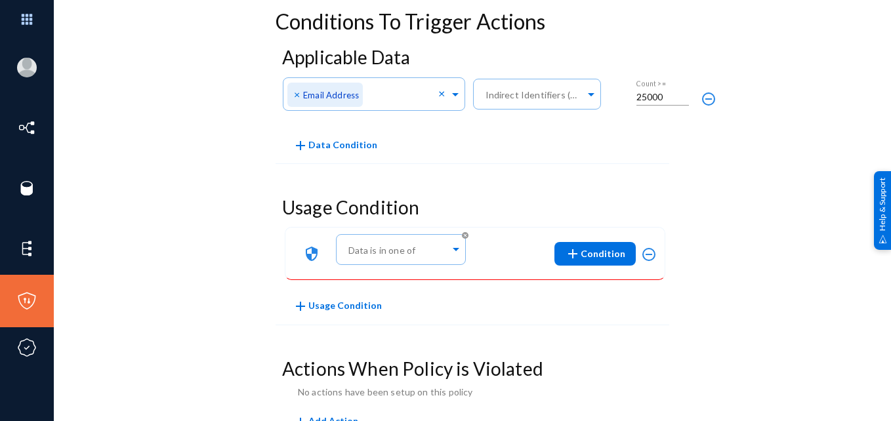
click at [517, 245] on div "security Data is in one of cancel add Condition" at bounding box center [462, 253] width 348 height 47
click at [601, 255] on span "add Condition" at bounding box center [595, 254] width 60 height 24
click at [597, 379] on button "Data Age" at bounding box center [593, 382] width 74 height 32
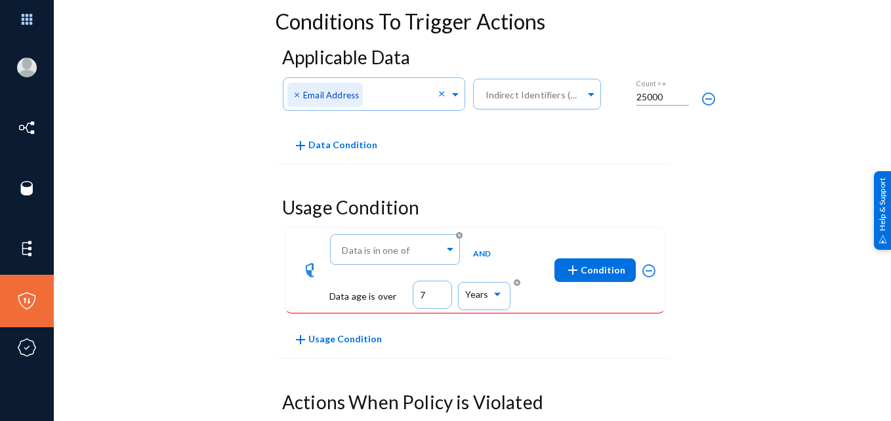
click at [429, 299] on input "7" at bounding box center [432, 295] width 39 height 28
click at [514, 284] on mat-icon "cancel" at bounding box center [517, 283] width 16 height 16
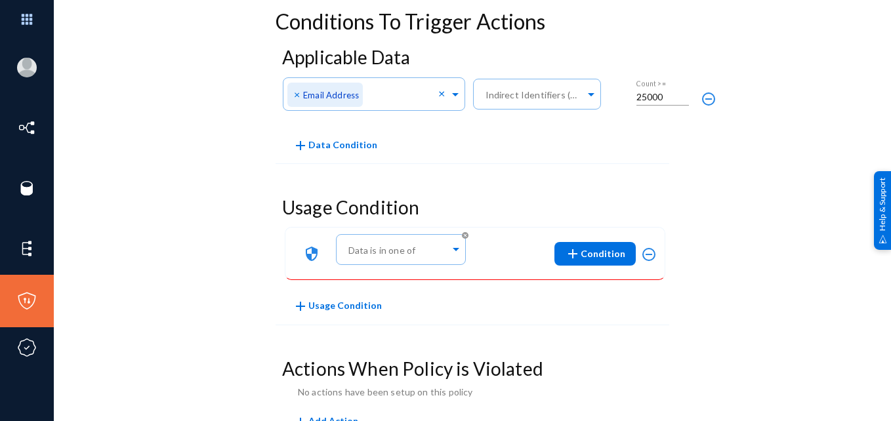
scroll to position [364, 0]
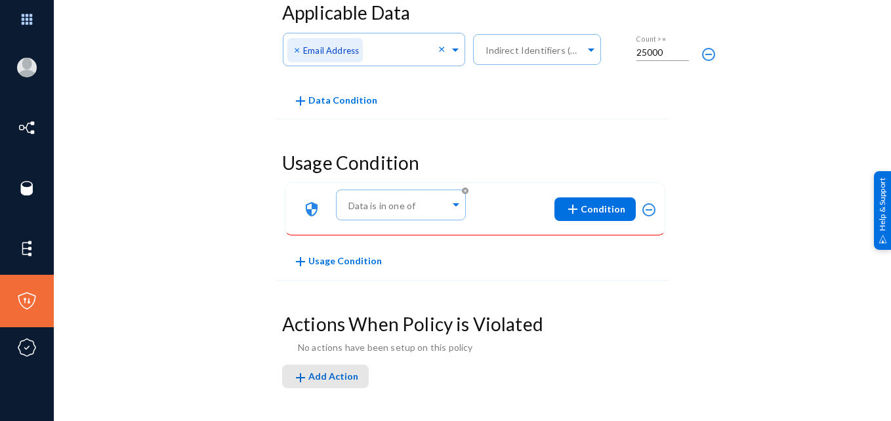
click at [333, 380] on span "add Add Action" at bounding box center [326, 376] width 66 height 11
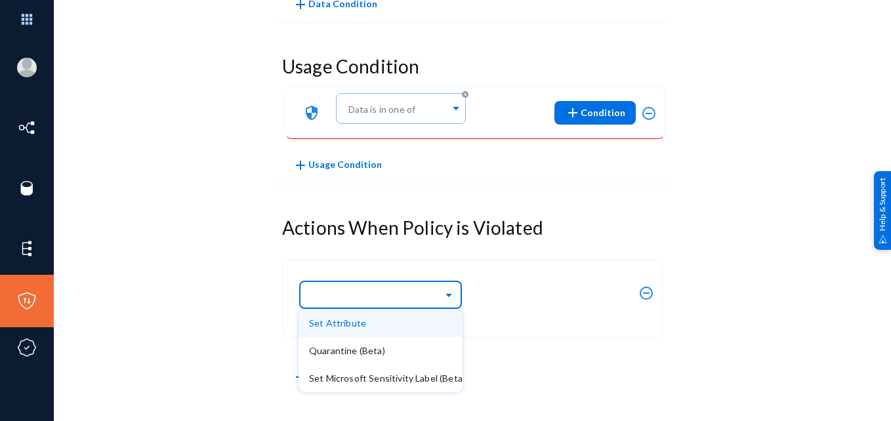
click at [447, 293] on span at bounding box center [450, 293] width 15 height 9
click at [416, 321] on div "Set Attribute" at bounding box center [380, 324] width 143 height 28
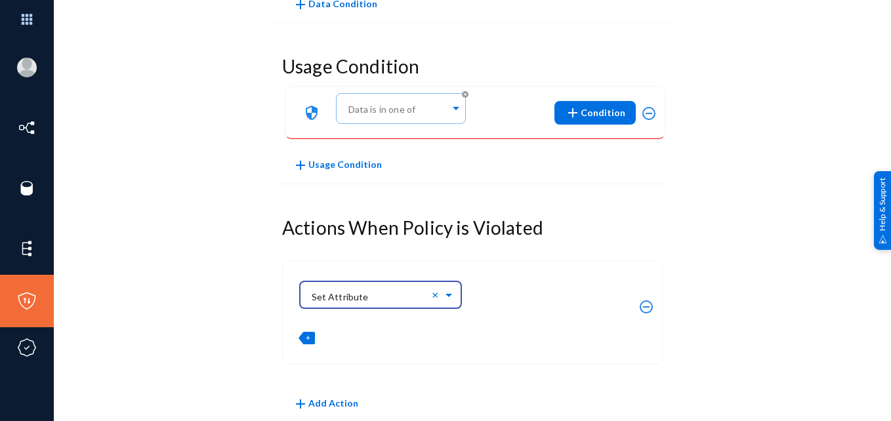
click at [309, 342] on div "+" at bounding box center [307, 338] width 16 height 12
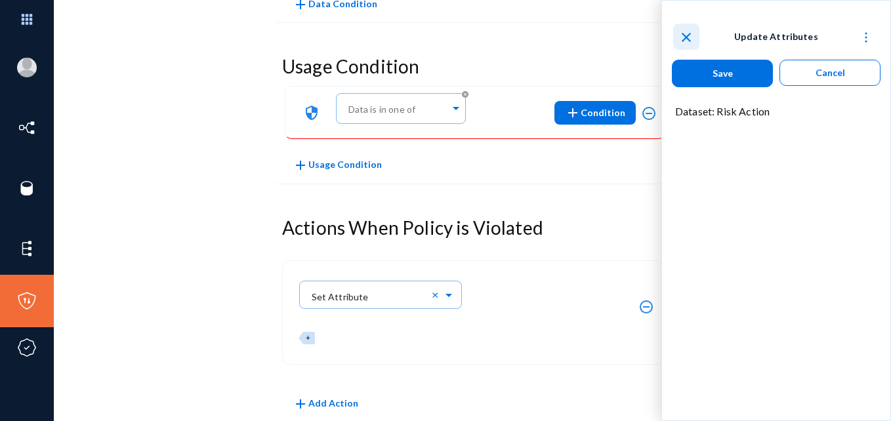
click at [681, 33] on mat-icon "close" at bounding box center [687, 38] width 16 height 16
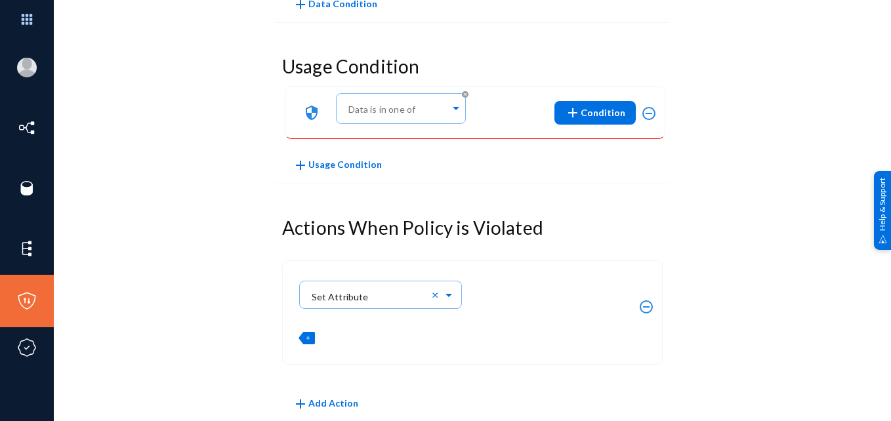
click at [306, 335] on span "+" at bounding box center [308, 337] width 5 height 9
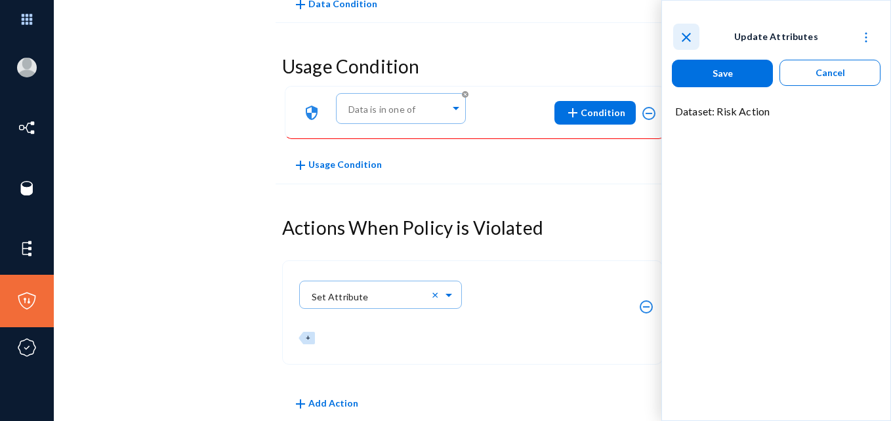
click at [690, 35] on mat-icon "close" at bounding box center [687, 38] width 16 height 16
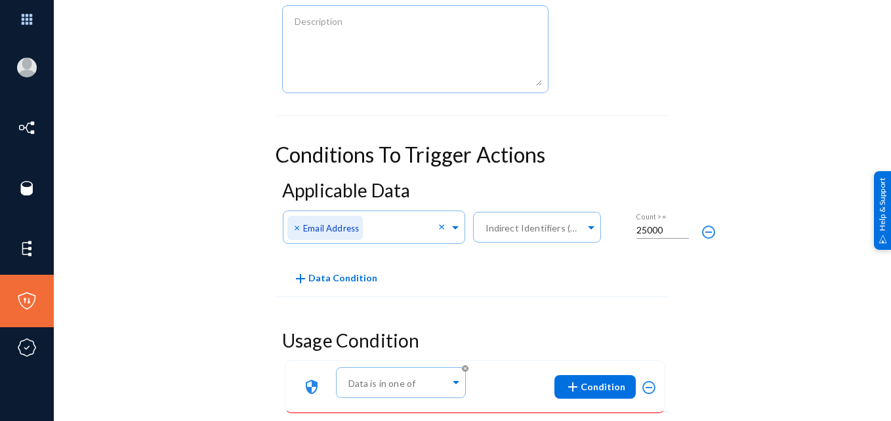
scroll to position [0, 0]
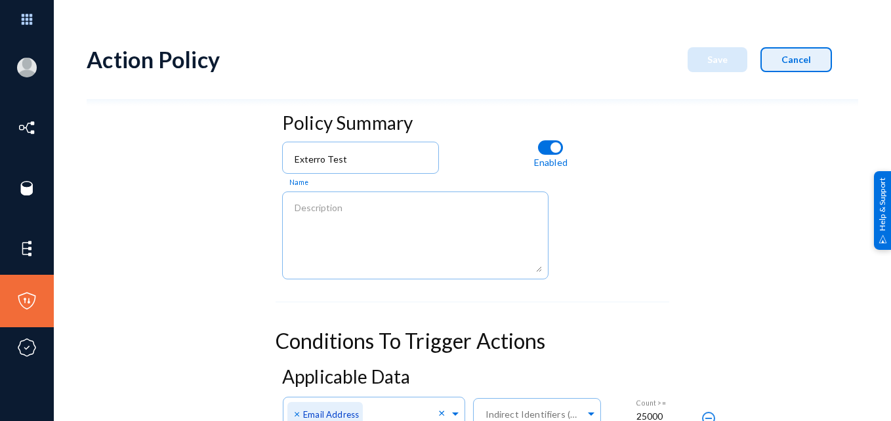
click at [799, 53] on button "Cancel" at bounding box center [797, 59] width 72 height 25
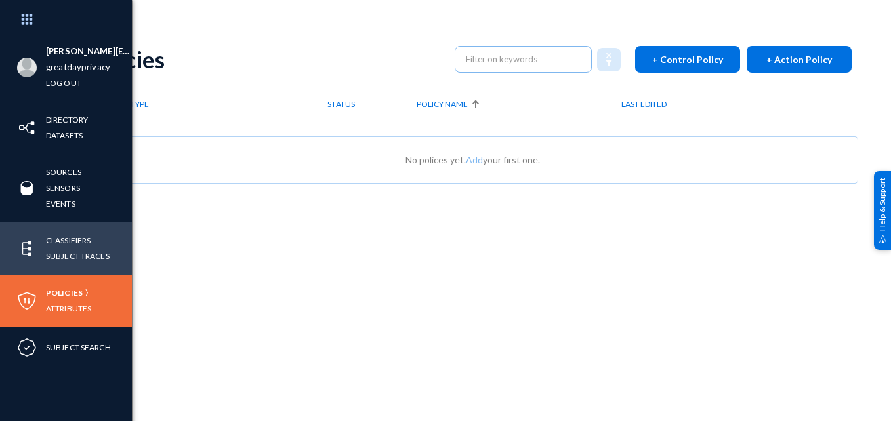
click at [56, 254] on link "Subject Traces" at bounding box center [78, 256] width 64 height 15
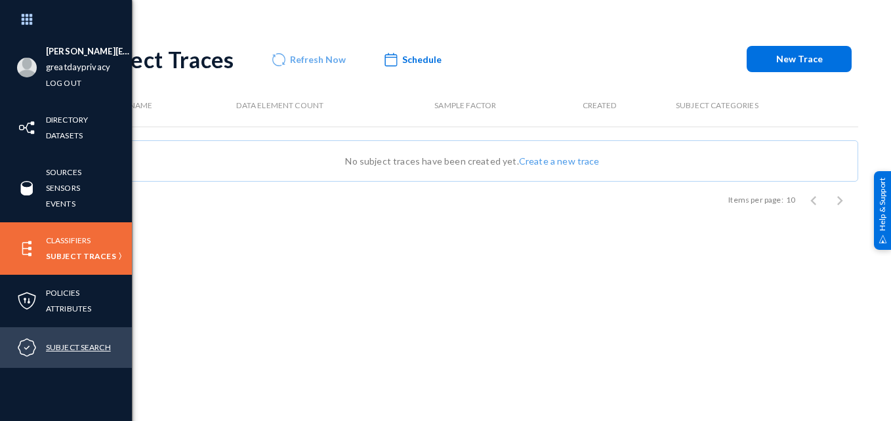
click at [59, 343] on link "Subject Search" at bounding box center [78, 347] width 65 height 15
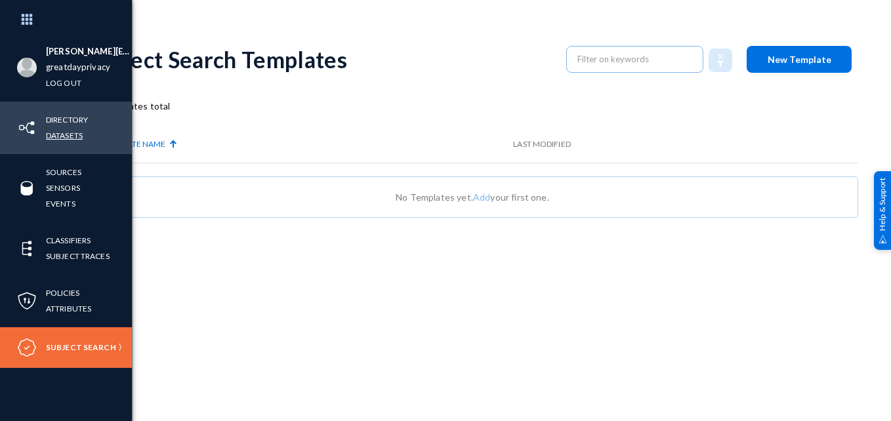
click at [58, 136] on link "Datasets" at bounding box center [64, 135] width 37 height 15
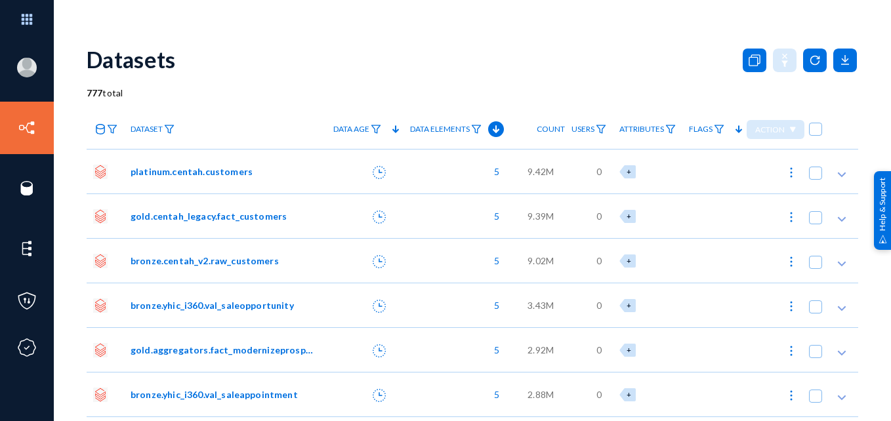
click at [294, 89] on div "777 total" at bounding box center [473, 93] width 772 height 14
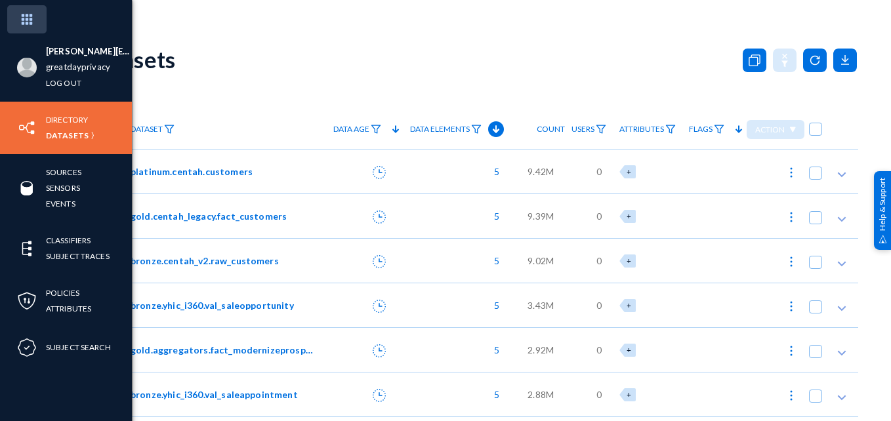
click at [31, 14] on img at bounding box center [26, 19] width 39 height 28
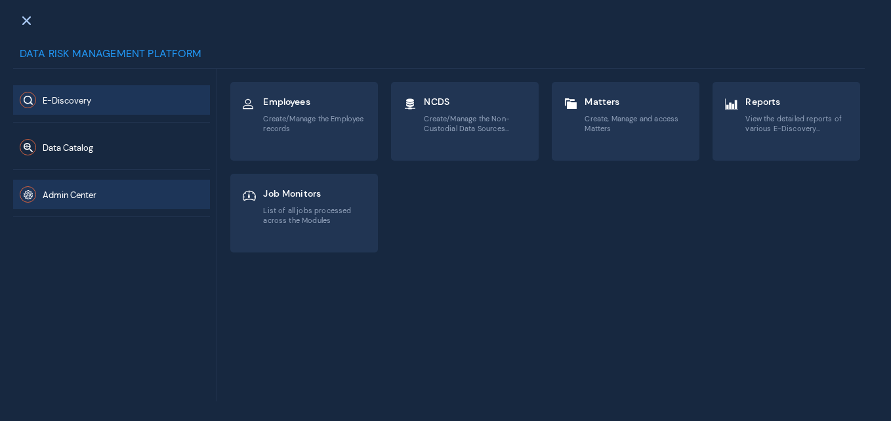
click at [125, 191] on button "Admin Center" at bounding box center [111, 195] width 197 height 30
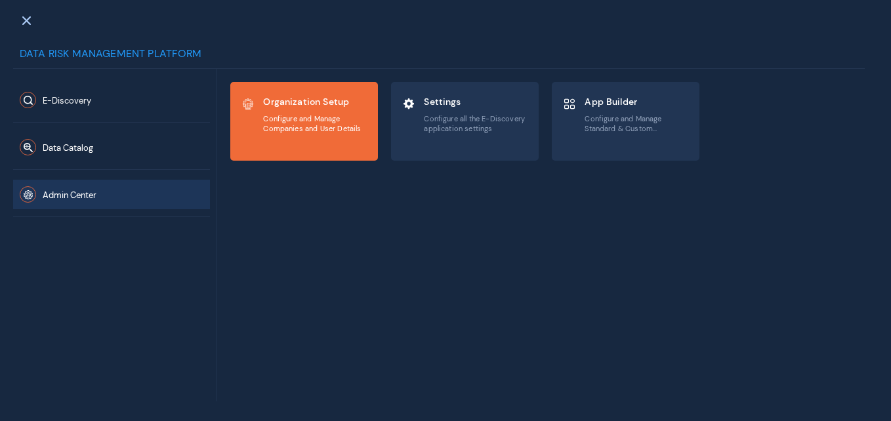
click at [305, 94] on div "Organization Setup Configure and Manage Companies and User Details" at bounding box center [315, 115] width 104 height 44
